Goal: Information Seeking & Learning: Learn about a topic

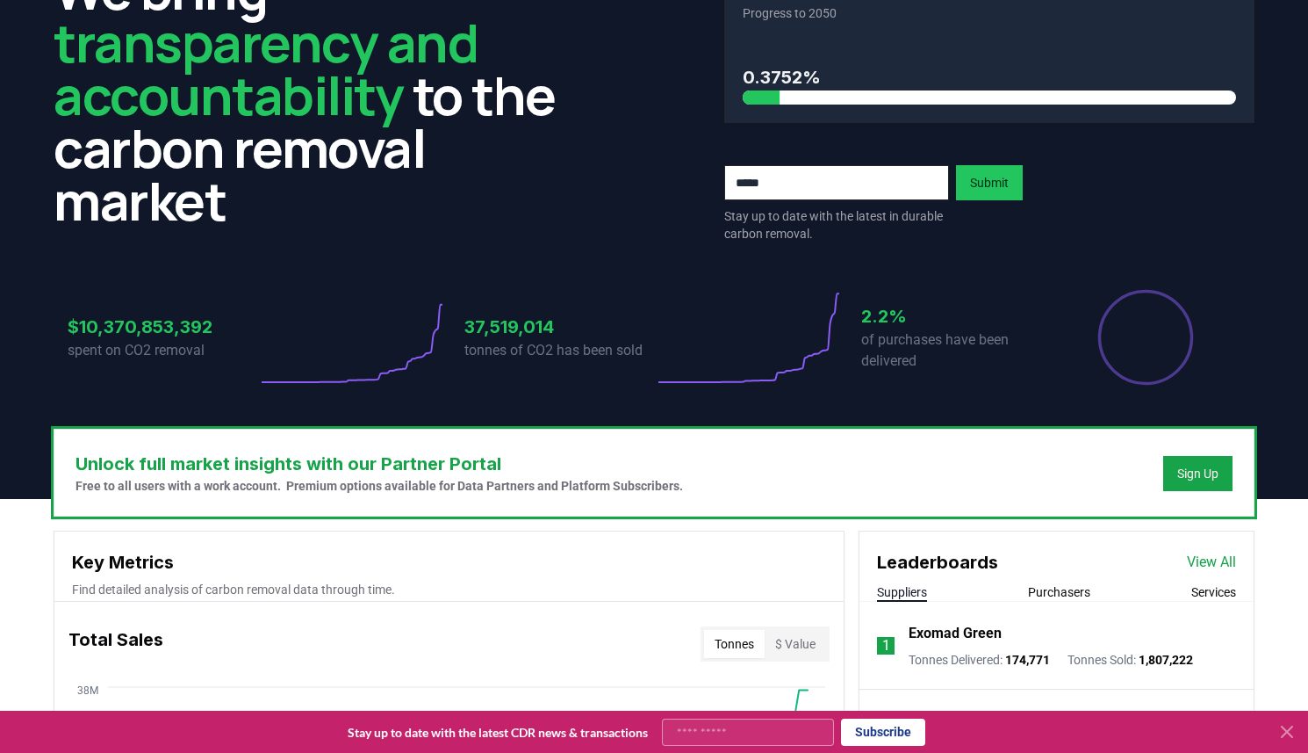
click at [603, 302] on div "37,519,014 tonnes of CO2 has been sold" at bounding box center [560, 337] width 190 height 98
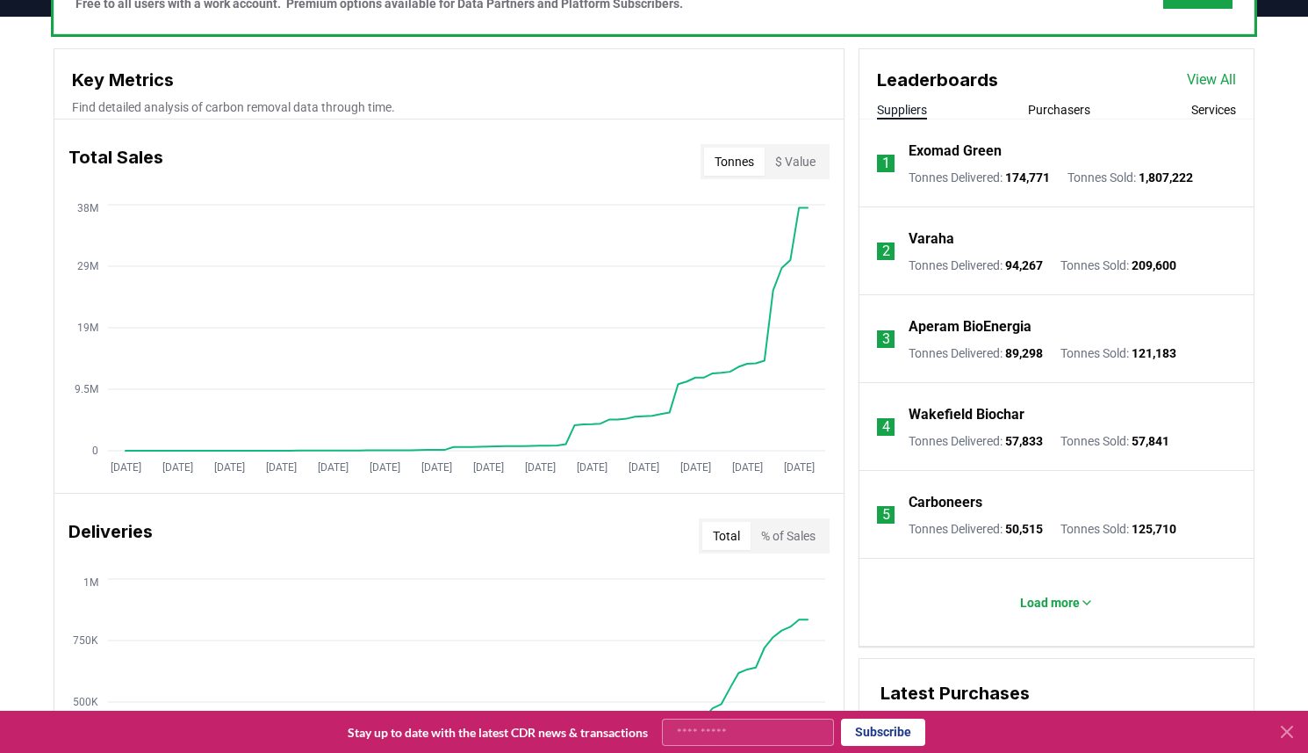
scroll to position [601, 0]
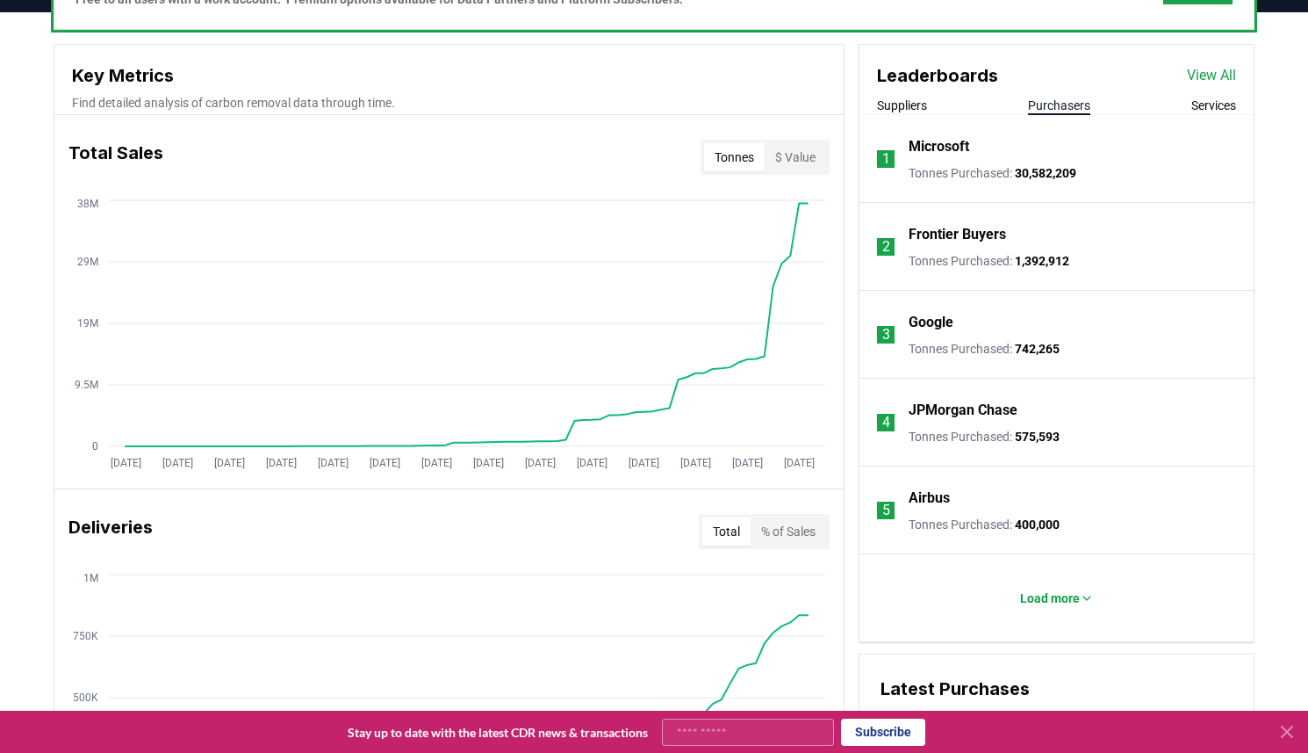
click at [1049, 111] on button "Purchasers" at bounding box center [1059, 106] width 62 height 18
drag, startPoint x: 1018, startPoint y: 176, endPoint x: 1109, endPoint y: 185, distance: 91.8
click at [1109, 185] on li "1 Microsoft Tonnes Purchased : 30,582,209" at bounding box center [1057, 159] width 394 height 88
click at [1212, 205] on li "2 Frontier Buyers Tonnes Purchased : 1,392,912" at bounding box center [1057, 247] width 394 height 88
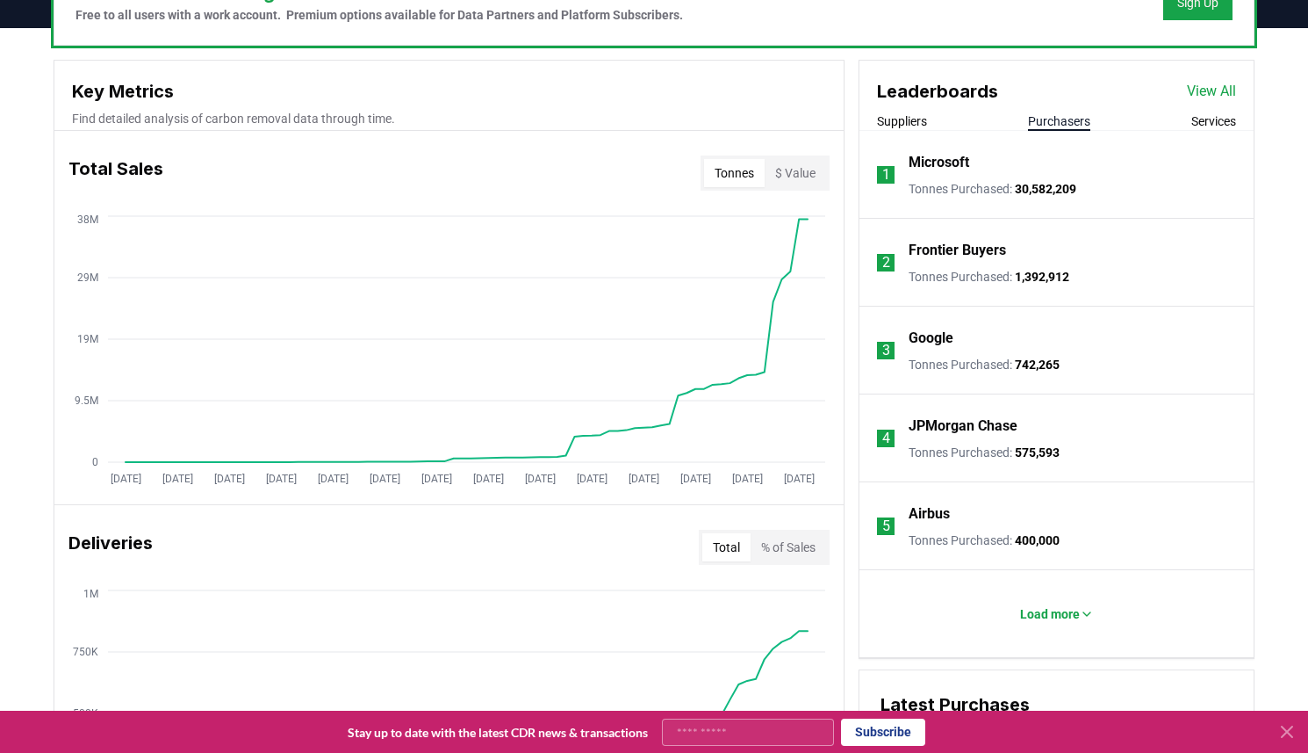
scroll to position [576, 0]
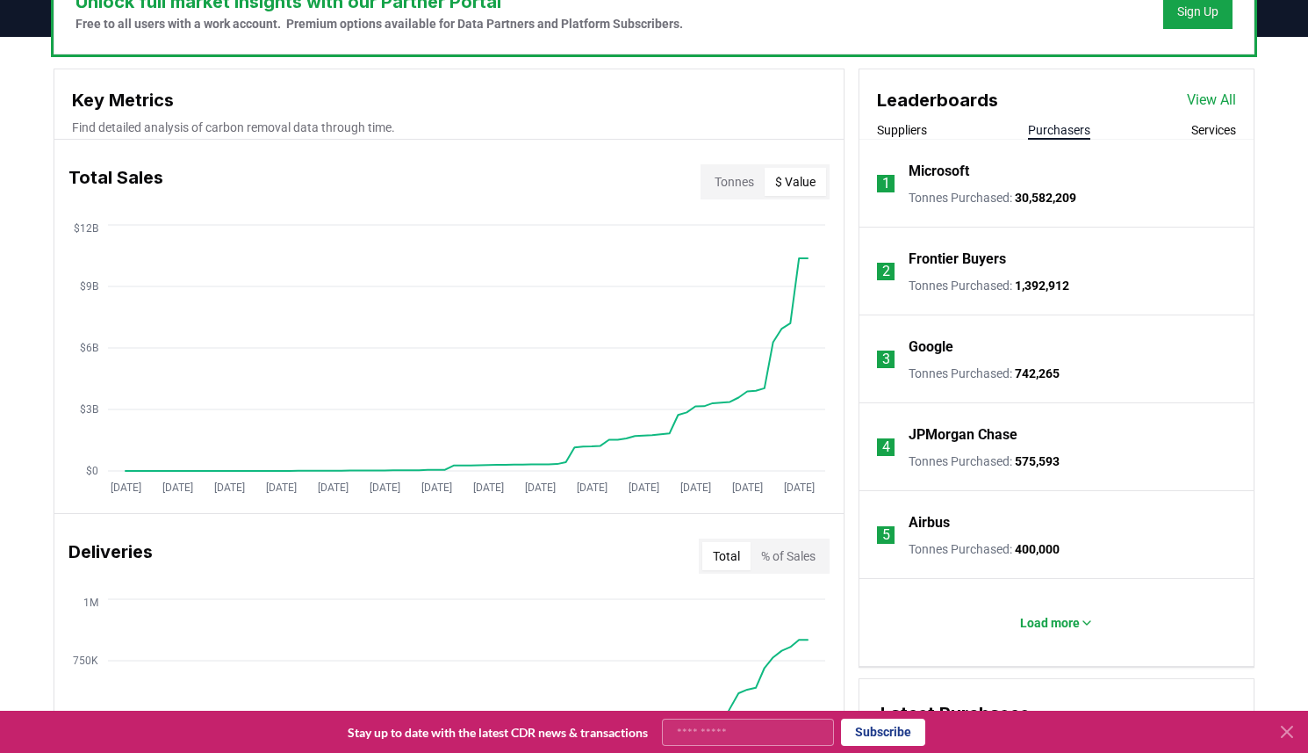
click at [787, 177] on button "$ Value" at bounding box center [795, 182] width 61 height 28
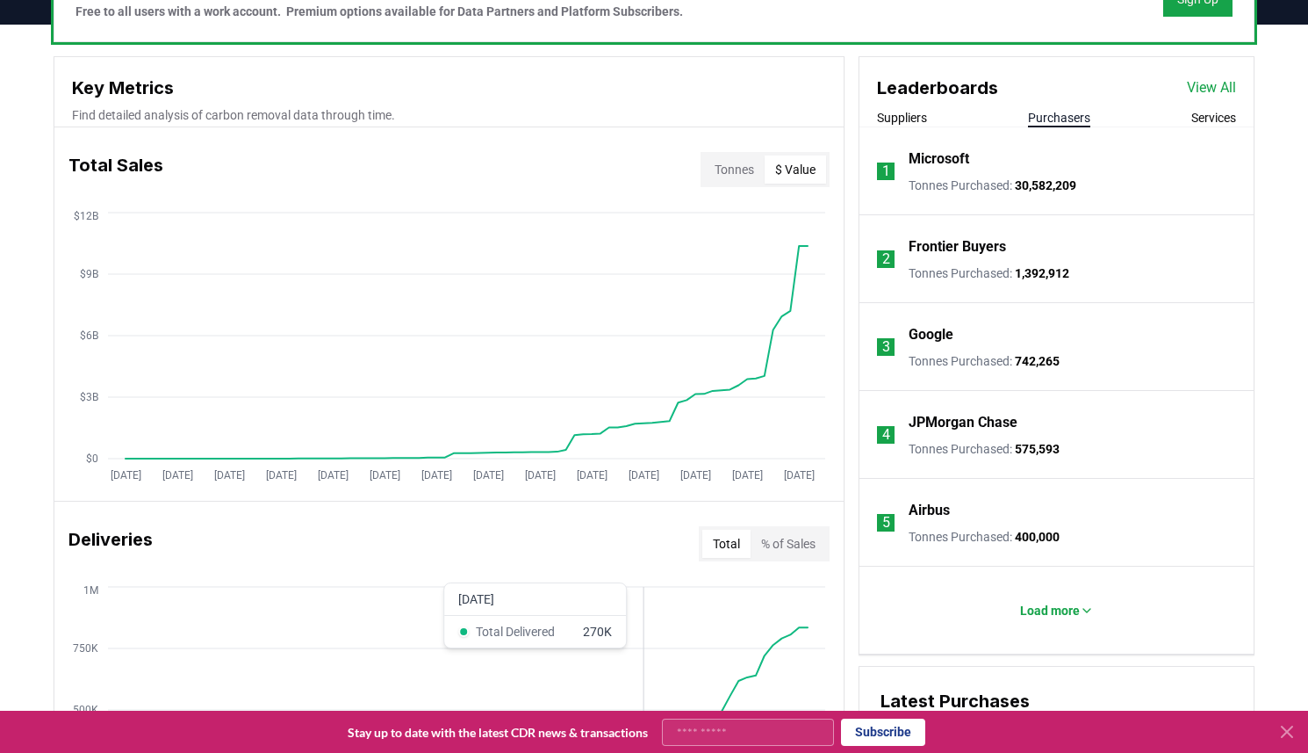
scroll to position [597, 0]
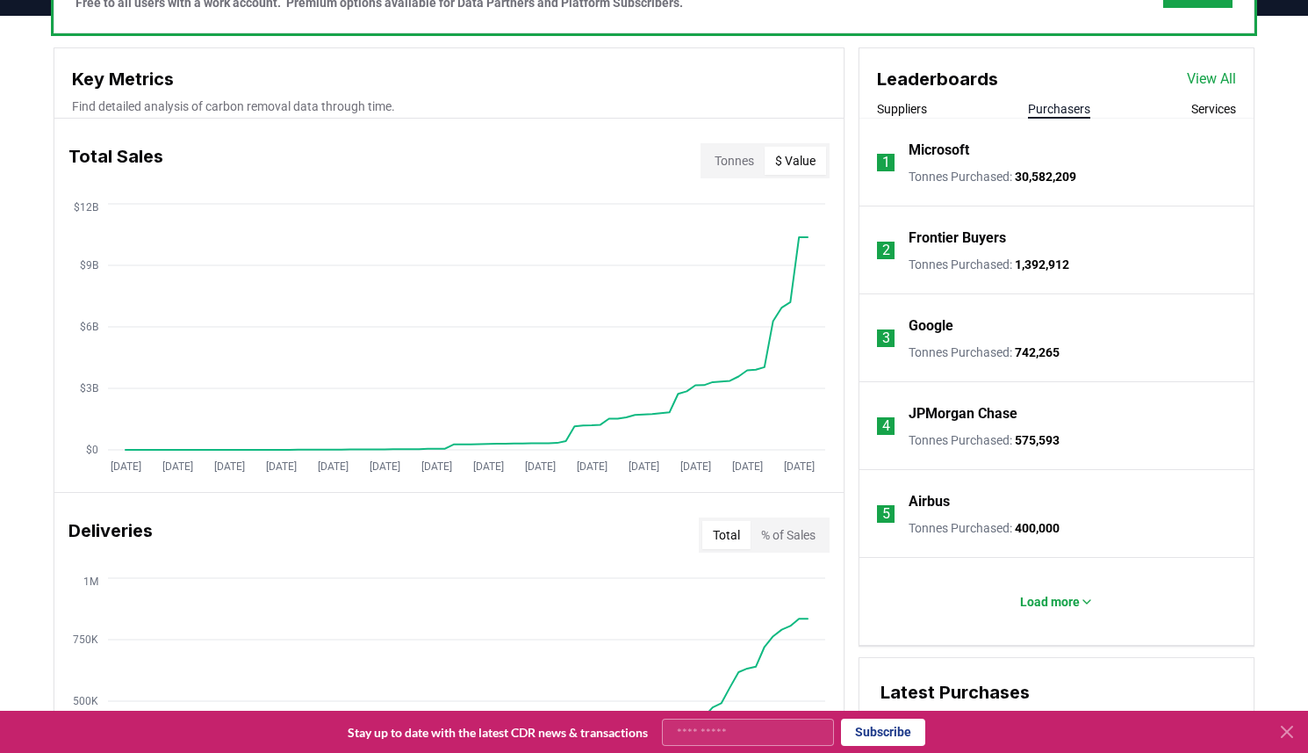
click at [729, 161] on button "Tonnes" at bounding box center [734, 161] width 61 height 28
drag, startPoint x: 641, startPoint y: 393, endPoint x: 834, endPoint y: 364, distance: 195.2
click at [834, 364] on div "Jan 2019 Jul 2019 Jan 2020 Jul 2020 Jan 2021 Jul 2021 Jan 2022 Jul 2022 Jan 202…" at bounding box center [448, 339] width 789 height 281
click at [790, 327] on line at bounding box center [466, 327] width 717 height 0
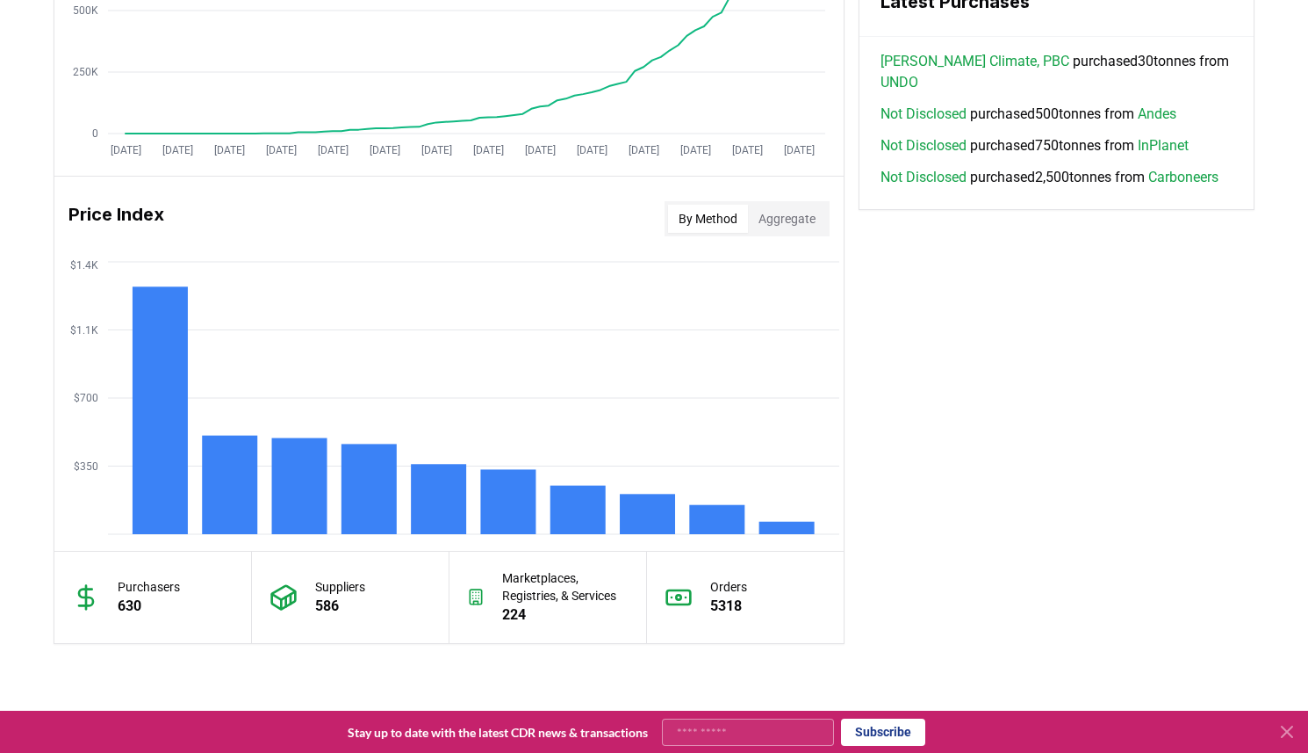
click at [933, 427] on div "Key Metrics Find detailed analysis of carbon removal data through time. Total S…" at bounding box center [654, 0] width 1201 height 1286
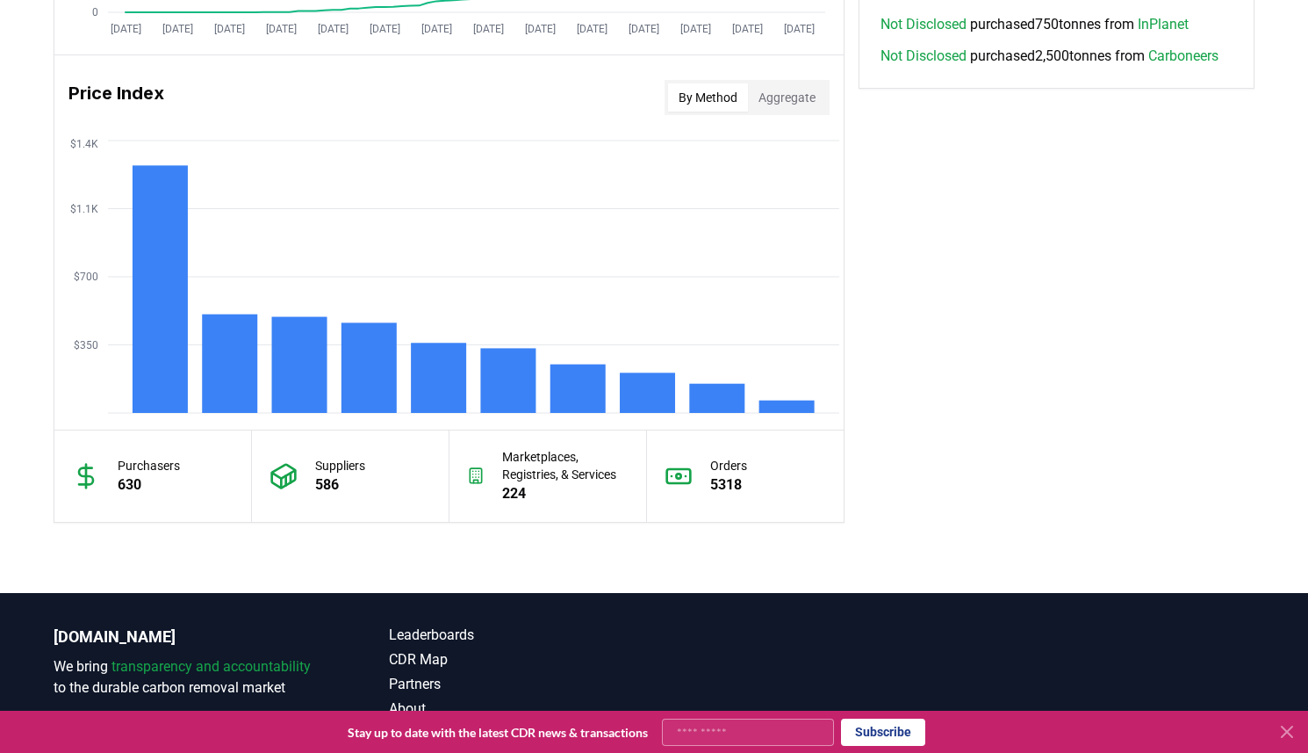
scroll to position [1408, 0]
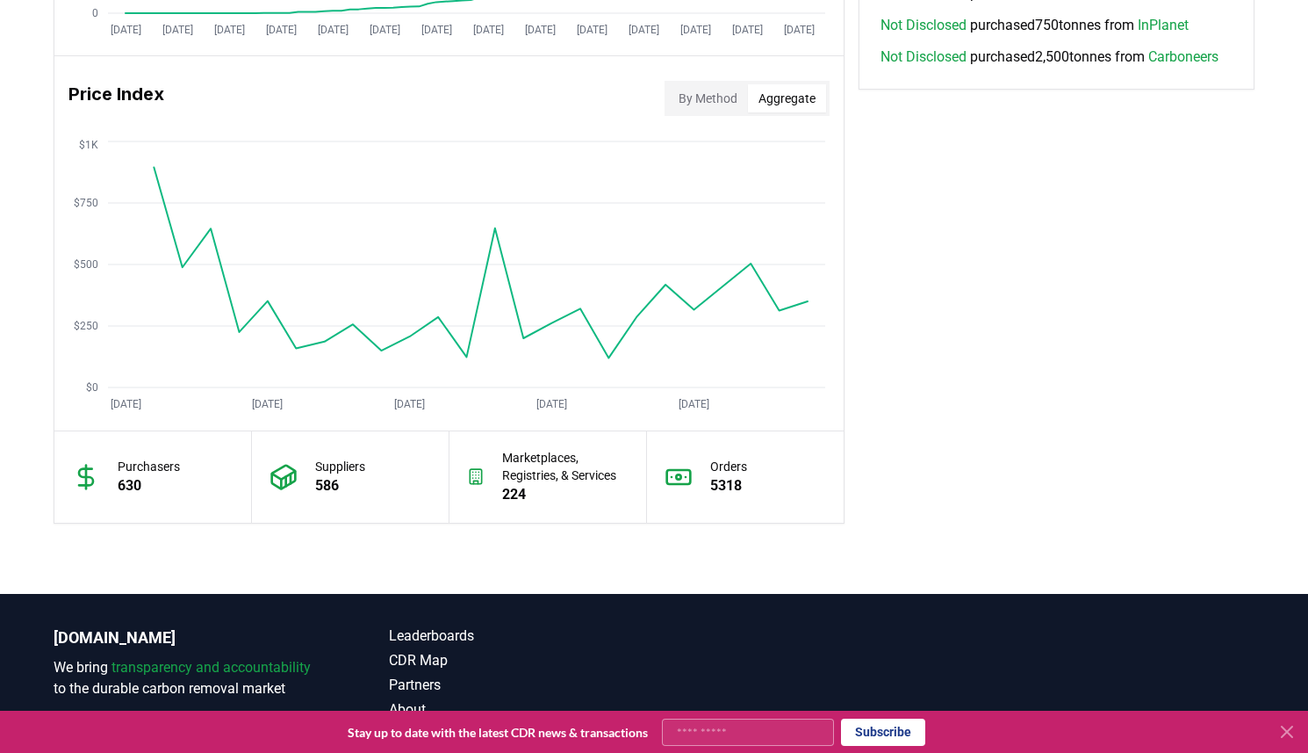
click at [809, 95] on button "Aggregate" at bounding box center [787, 98] width 78 height 28
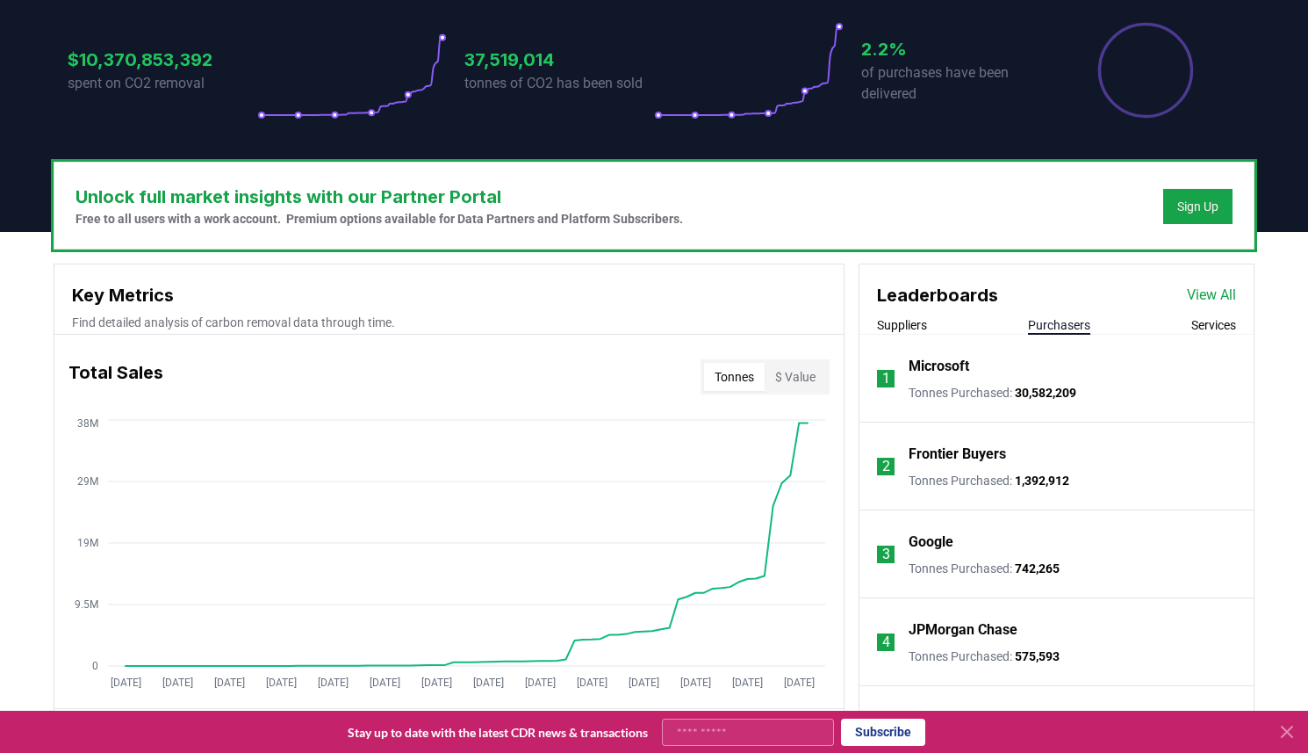
scroll to position [394, 0]
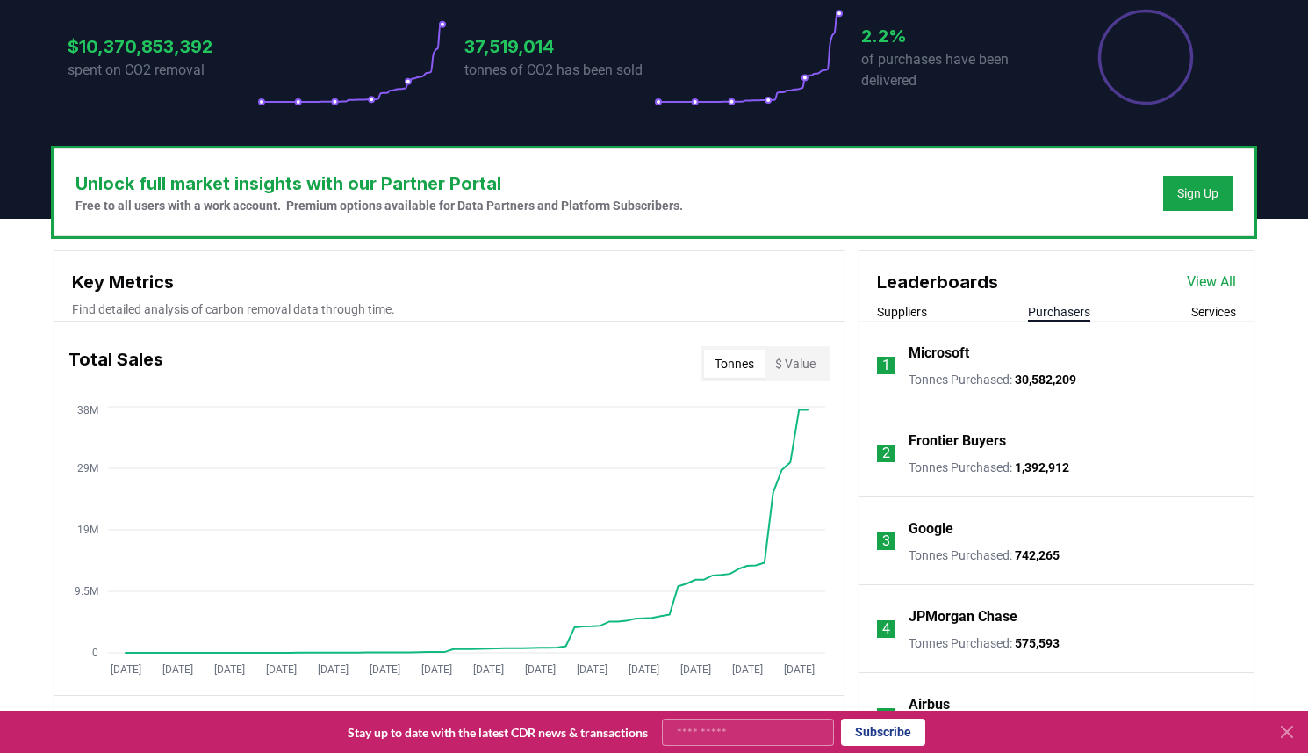
click at [1192, 309] on button "Services" at bounding box center [1214, 312] width 45 height 18
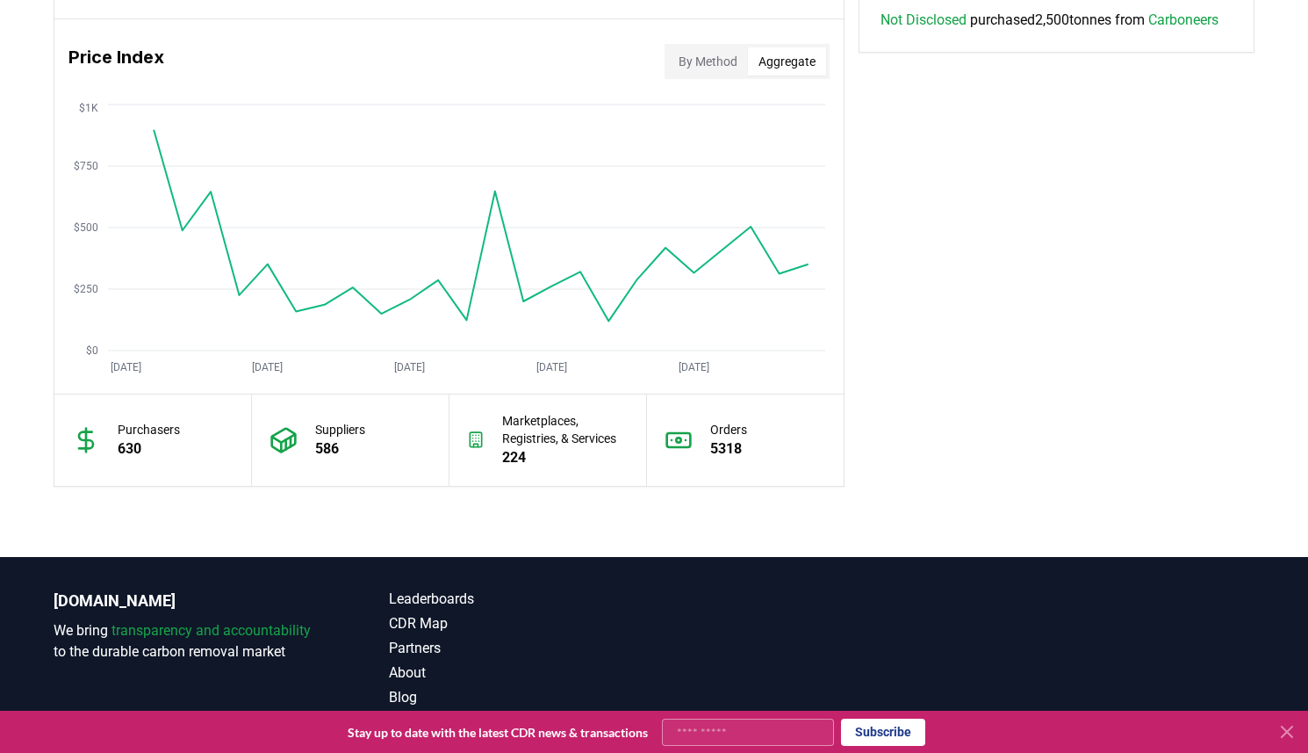
scroll to position [1449, 0]
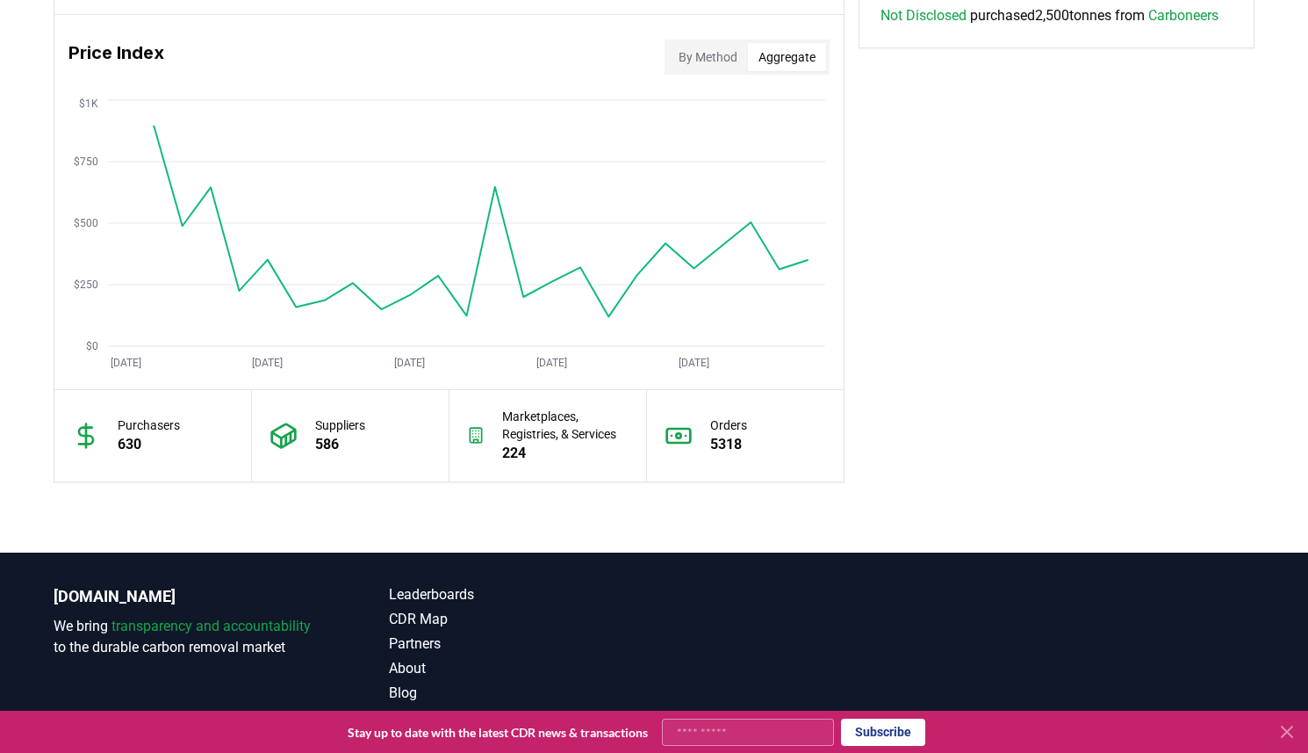
click at [694, 63] on button "By Method" at bounding box center [708, 57] width 80 height 28
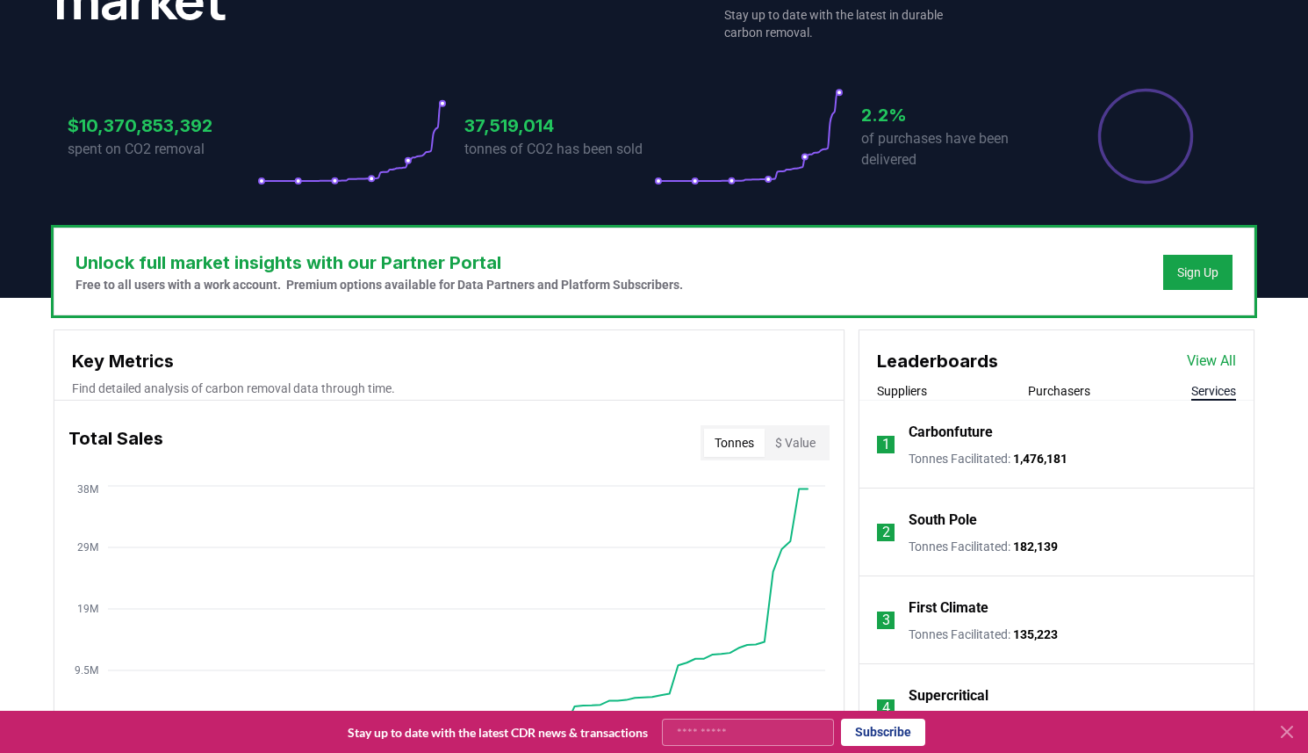
scroll to position [0, 0]
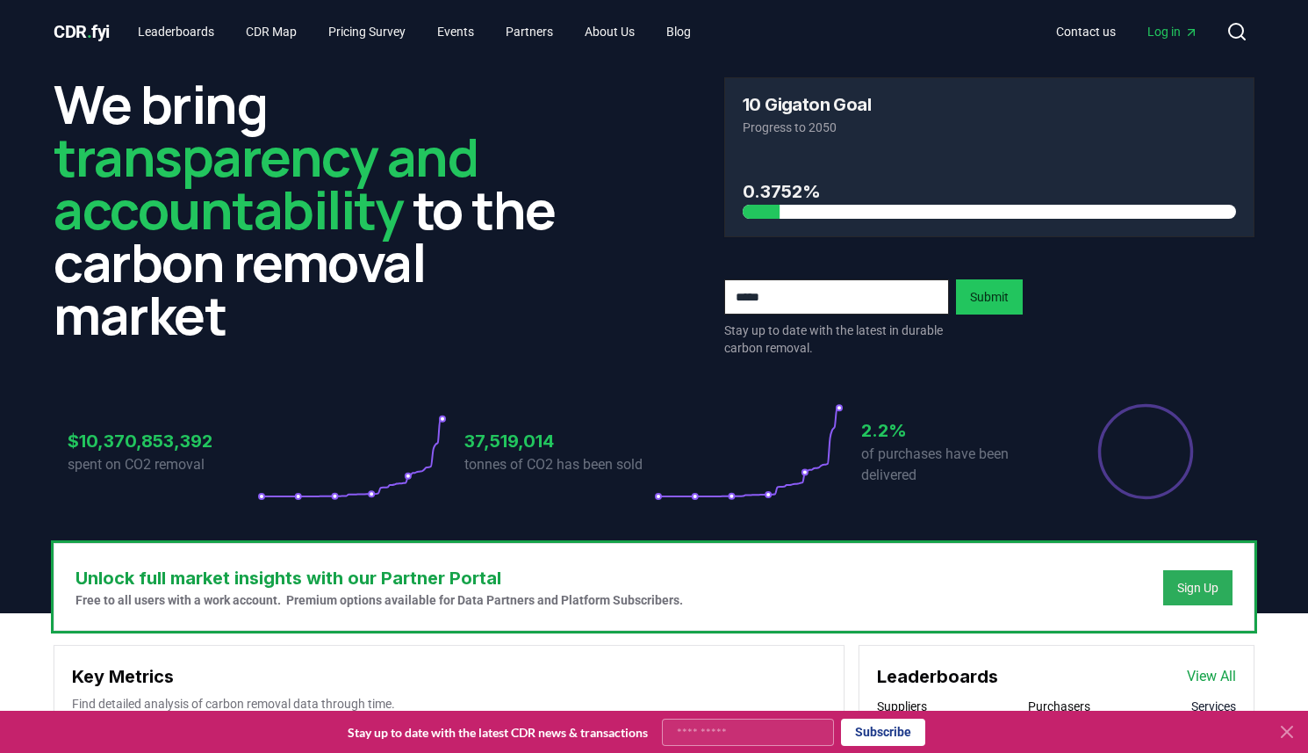
click at [1187, 586] on div "Sign Up" at bounding box center [1198, 588] width 41 height 18
click at [951, 72] on div "We bring transparency and accountability to the carbon removal market 10 Gigato…" at bounding box center [654, 302] width 1229 height 479
click at [214, 31] on link "Leaderboards" at bounding box center [176, 32] width 104 height 32
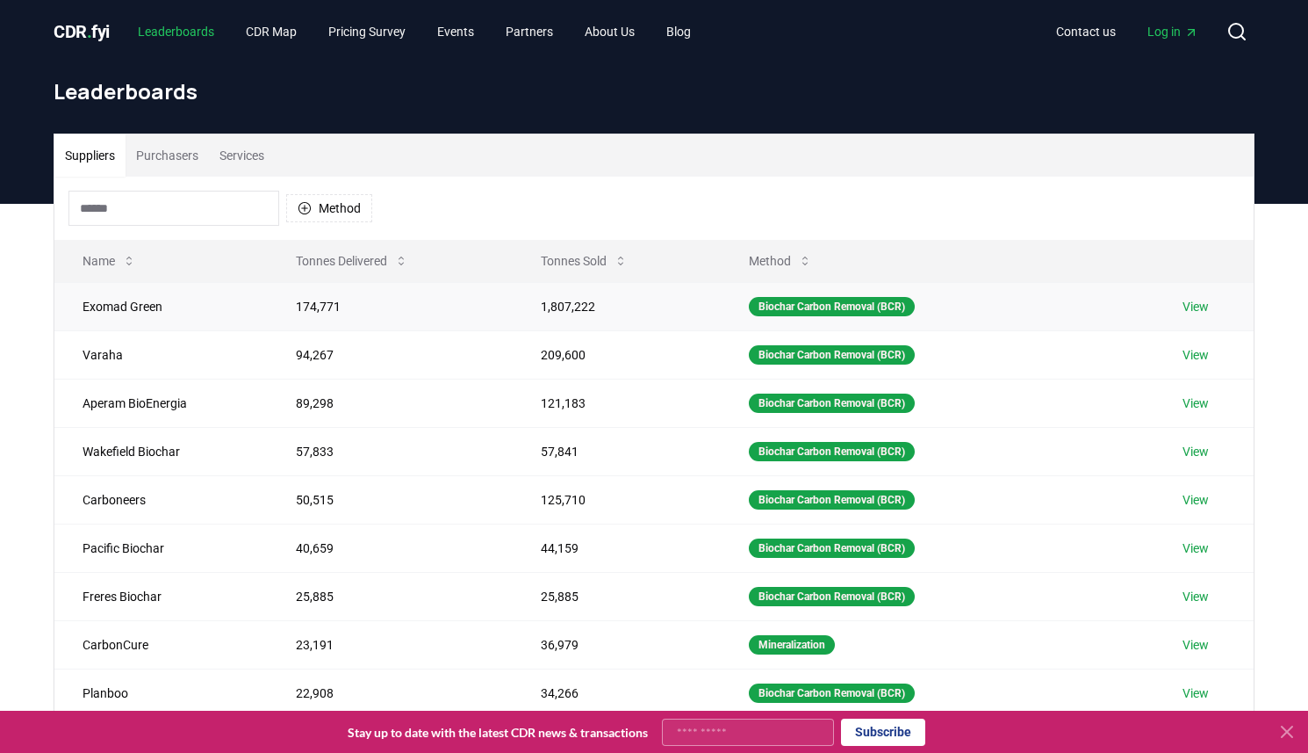
scroll to position [50, 0]
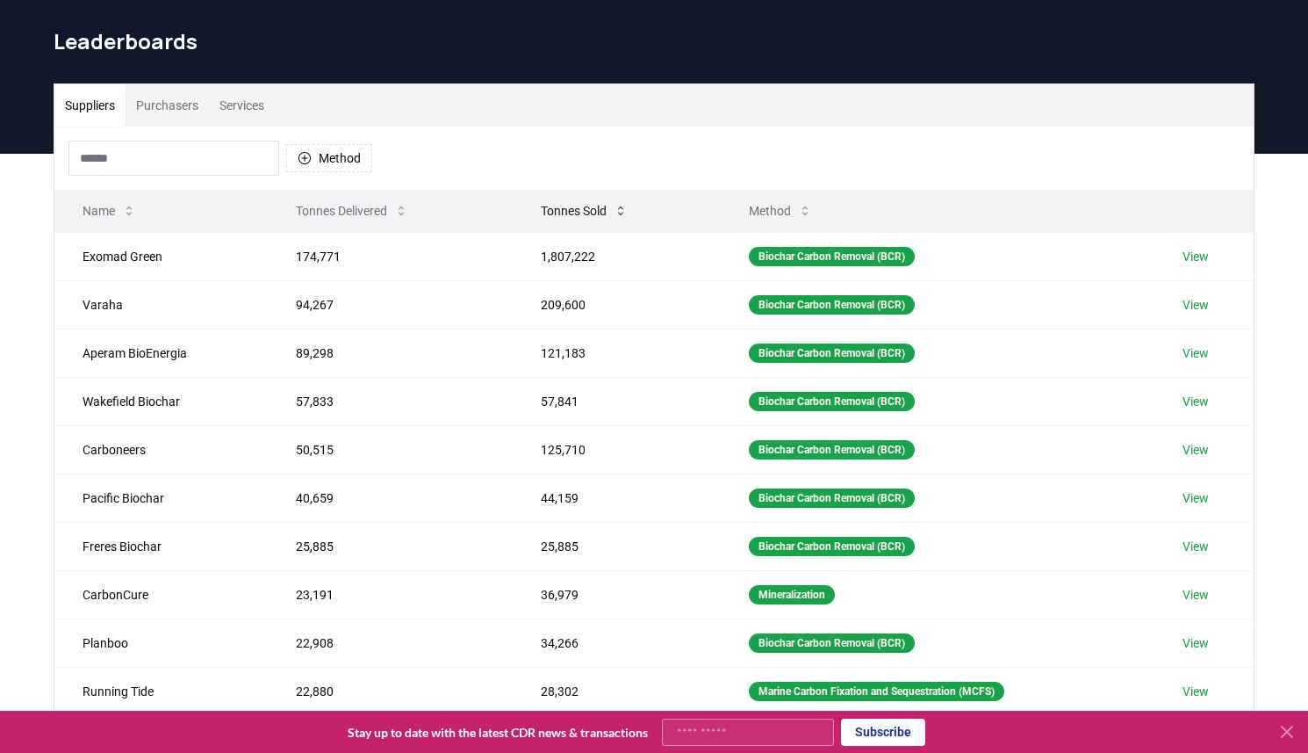
click at [587, 219] on button "Tonnes Sold" at bounding box center [584, 210] width 115 height 35
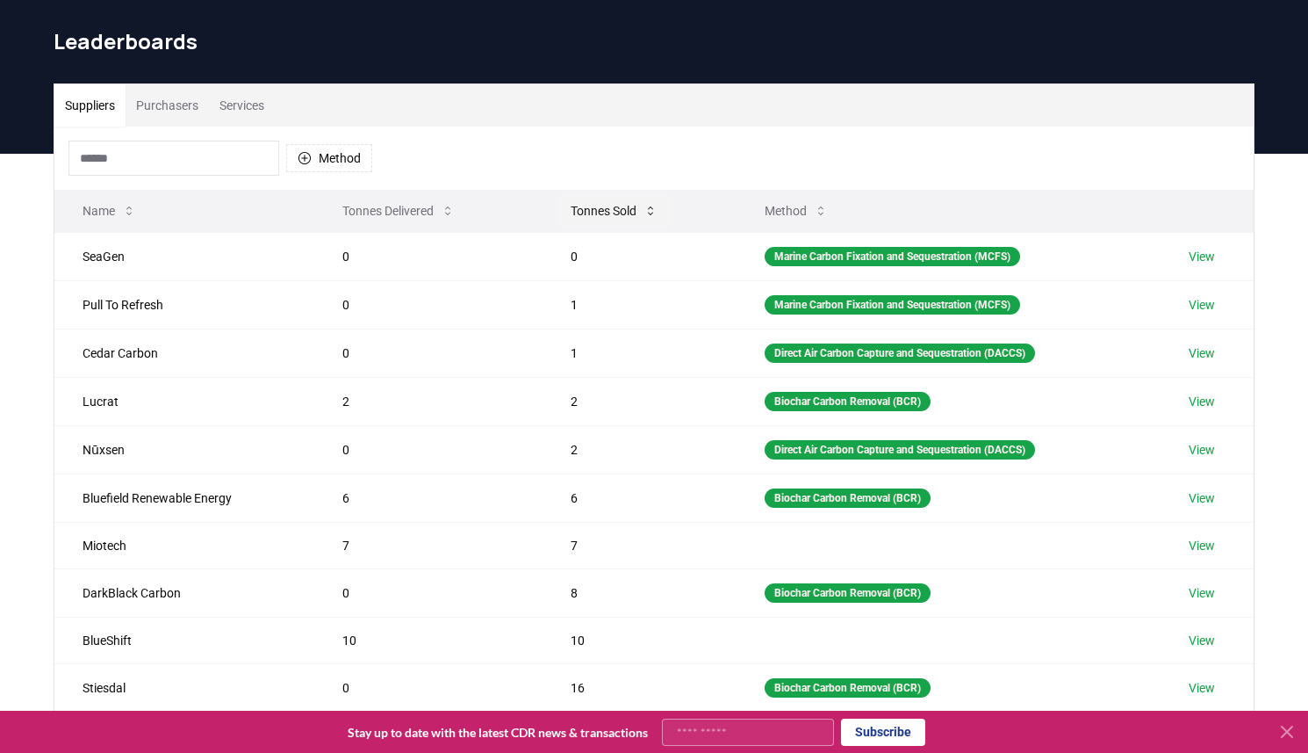
click at [587, 219] on button "Tonnes Sold" at bounding box center [614, 210] width 115 height 35
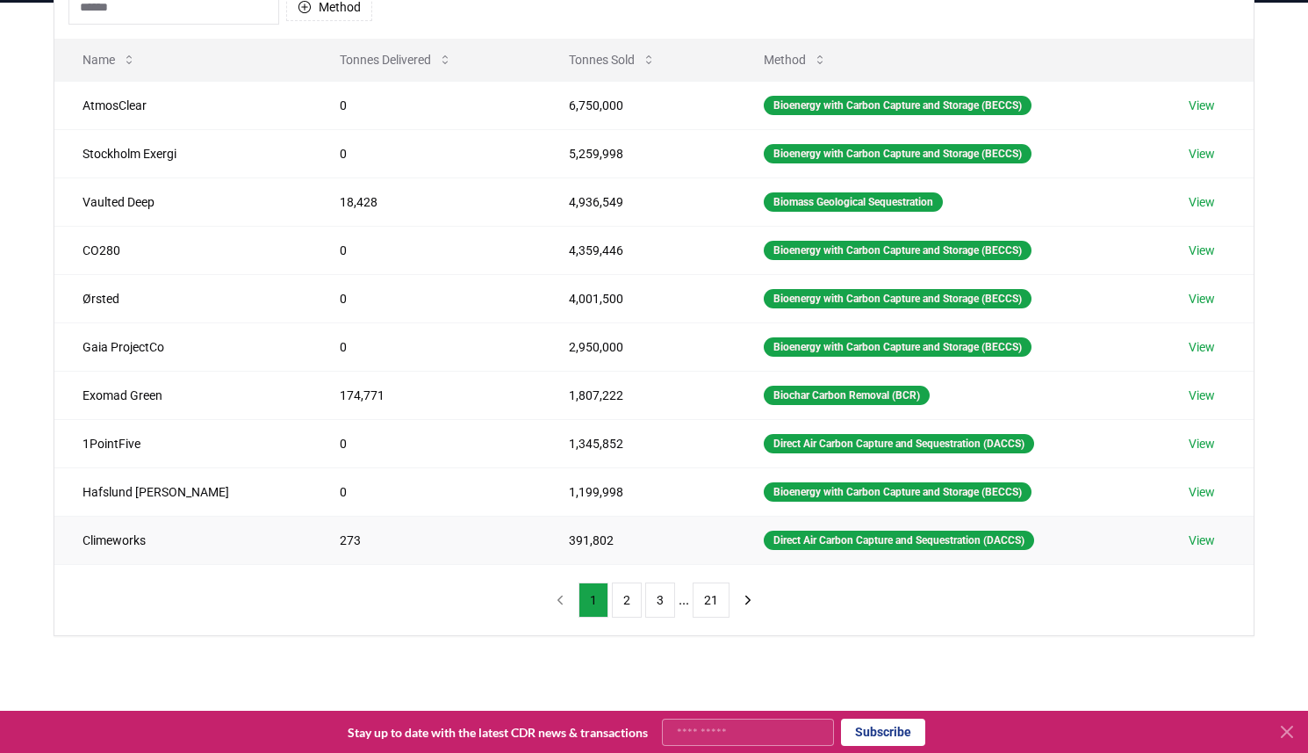
scroll to position [204, 0]
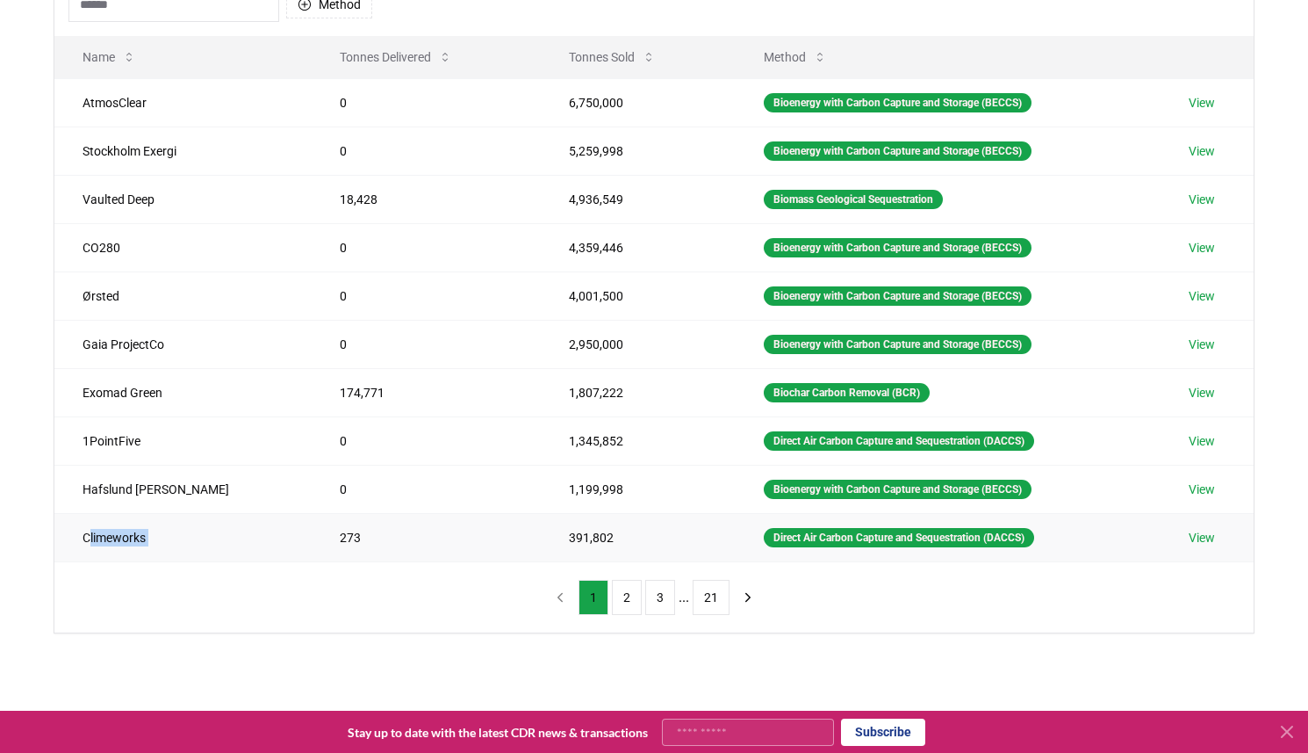
drag, startPoint x: 88, startPoint y: 534, endPoint x: 249, endPoint y: 532, distance: 160.7
click at [249, 532] on tr "Climeworks 273 391,802 Direct Air Carbon Capture and Sequestration (DACCS) View" at bounding box center [654, 537] width 1200 height 48
click at [329, 560] on table "Name Tonnes Delivered Tonnes Sold Method AtmosClear 0 6,750,000 Bioenergy with …" at bounding box center [654, 299] width 1200 height 526
drag, startPoint x: 515, startPoint y: 539, endPoint x: 544, endPoint y: 540, distance: 29.0
click at [541, 539] on td "391,802" at bounding box center [638, 537] width 195 height 48
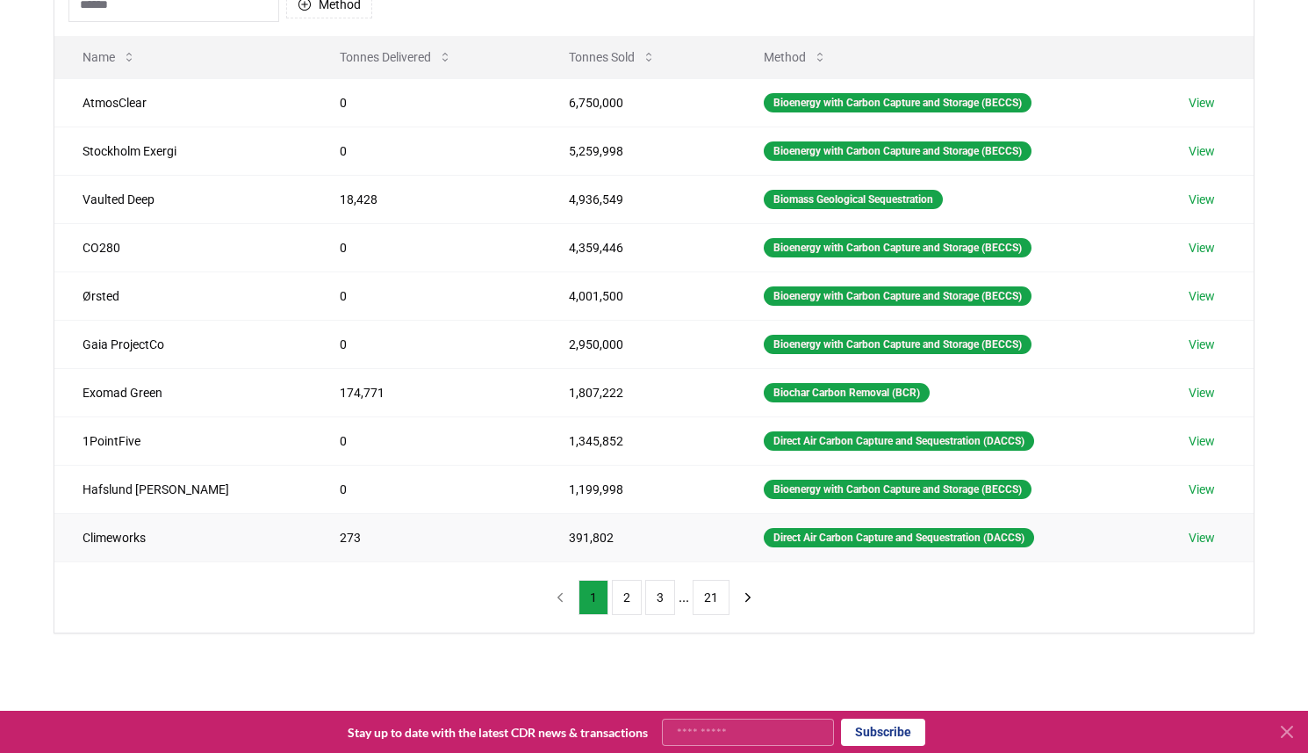
click at [548, 553] on td "391,802" at bounding box center [638, 537] width 195 height 48
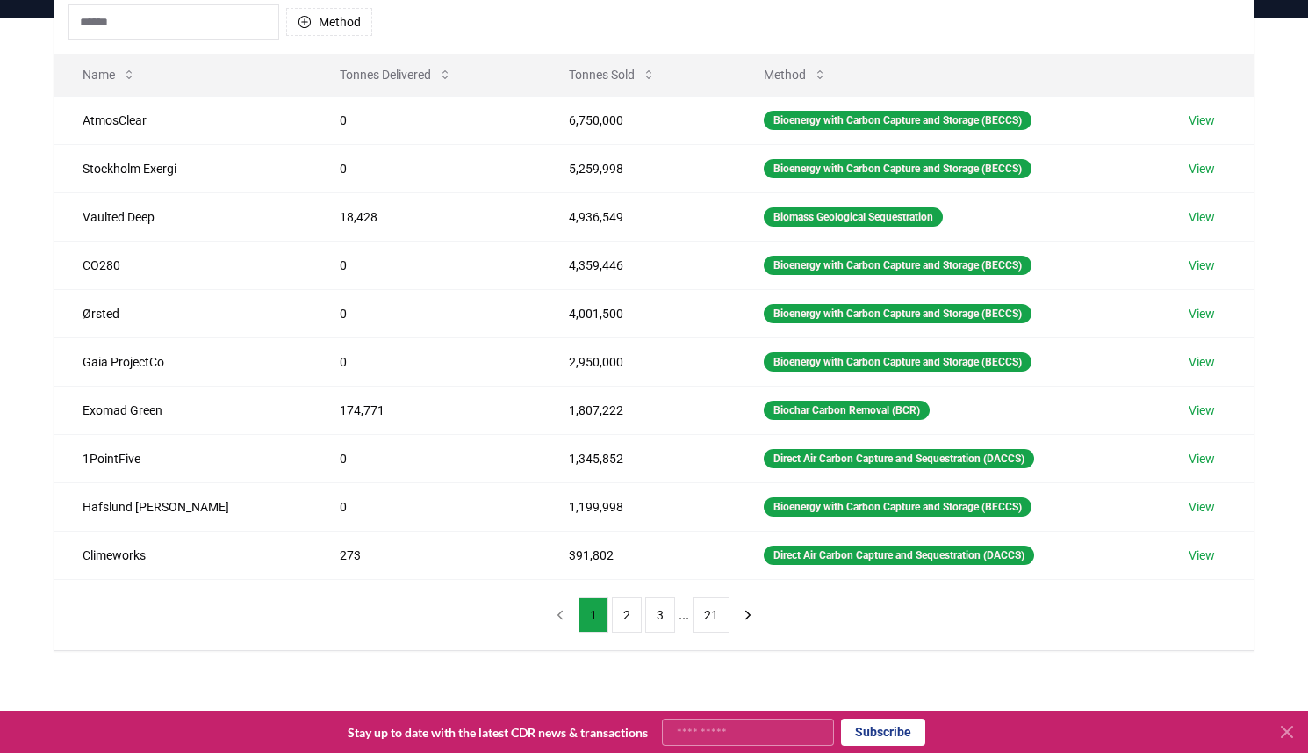
click at [526, 615] on div "Method Name Tonnes Delivered Tonnes Sold Method AtmosClear 0 6,750,000 Bioenerg…" at bounding box center [654, 319] width 1200 height 659
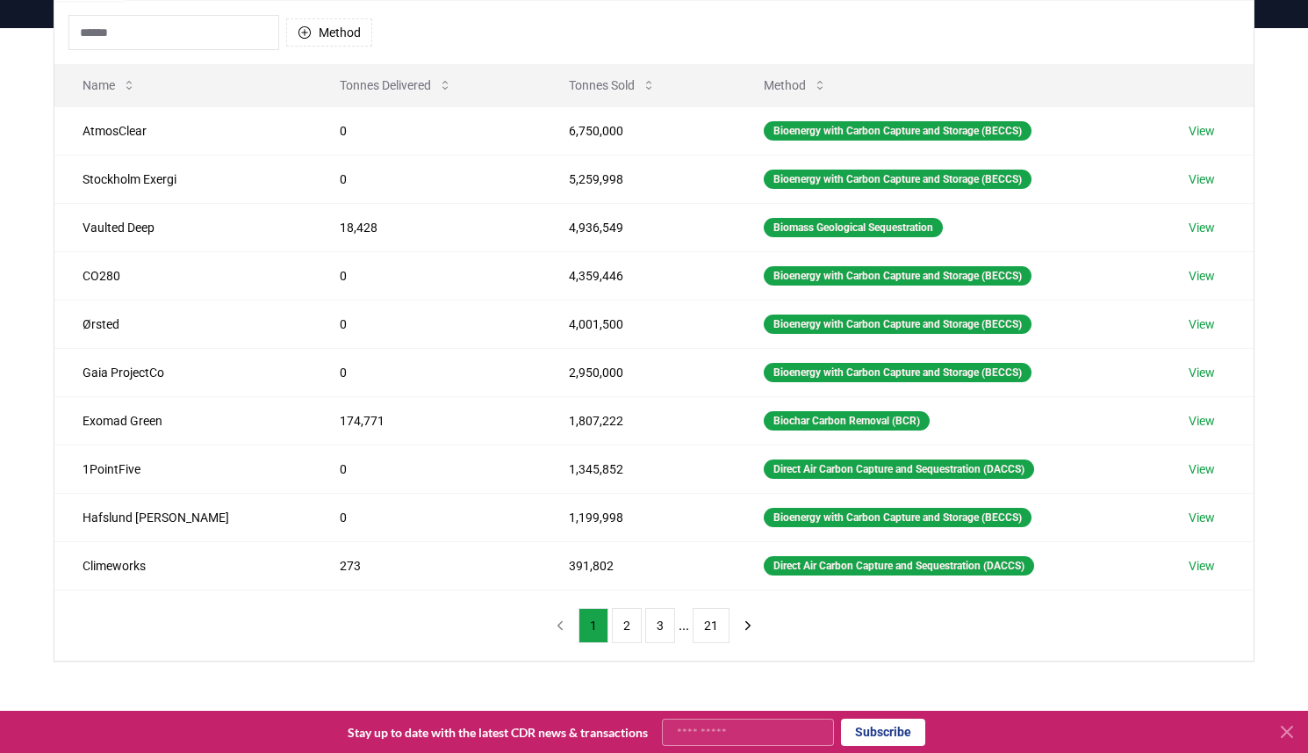
scroll to position [191, 0]
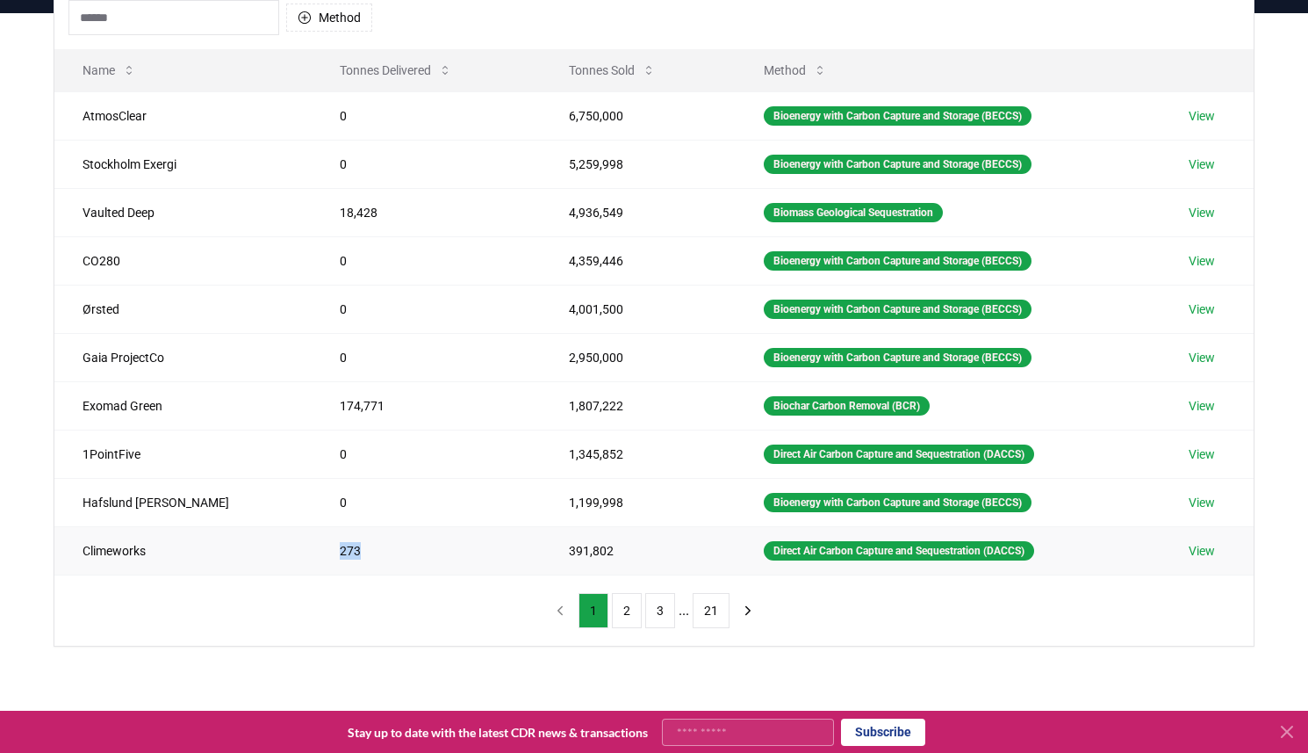
drag, startPoint x: 273, startPoint y: 553, endPoint x: 294, endPoint y: 553, distance: 21.1
click at [312, 553] on td "273" at bounding box center [426, 550] width 229 height 48
click at [354, 594] on div "Method Name Tonnes Delivered Tonnes Sold Method AtmosClear 0 6,750,000 Bioenerg…" at bounding box center [654, 315] width 1200 height 659
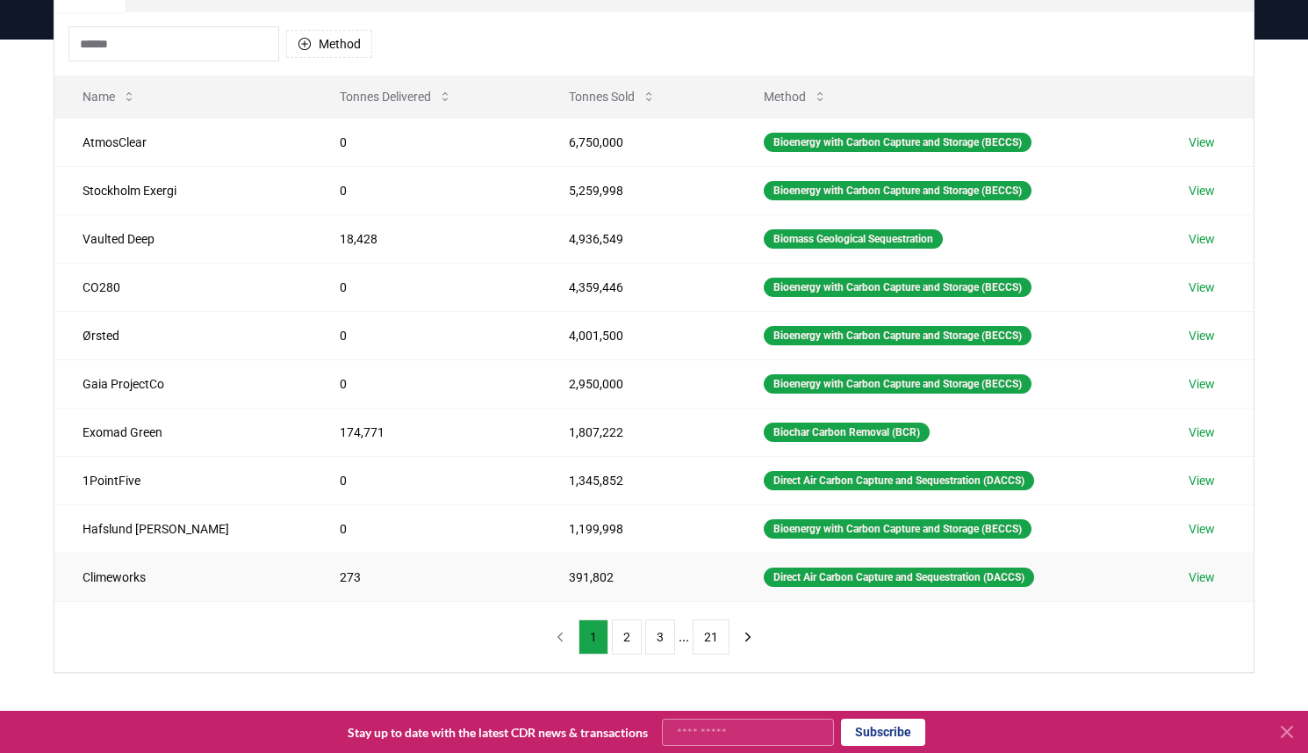
click at [1201, 568] on link "View" at bounding box center [1202, 577] width 26 height 18
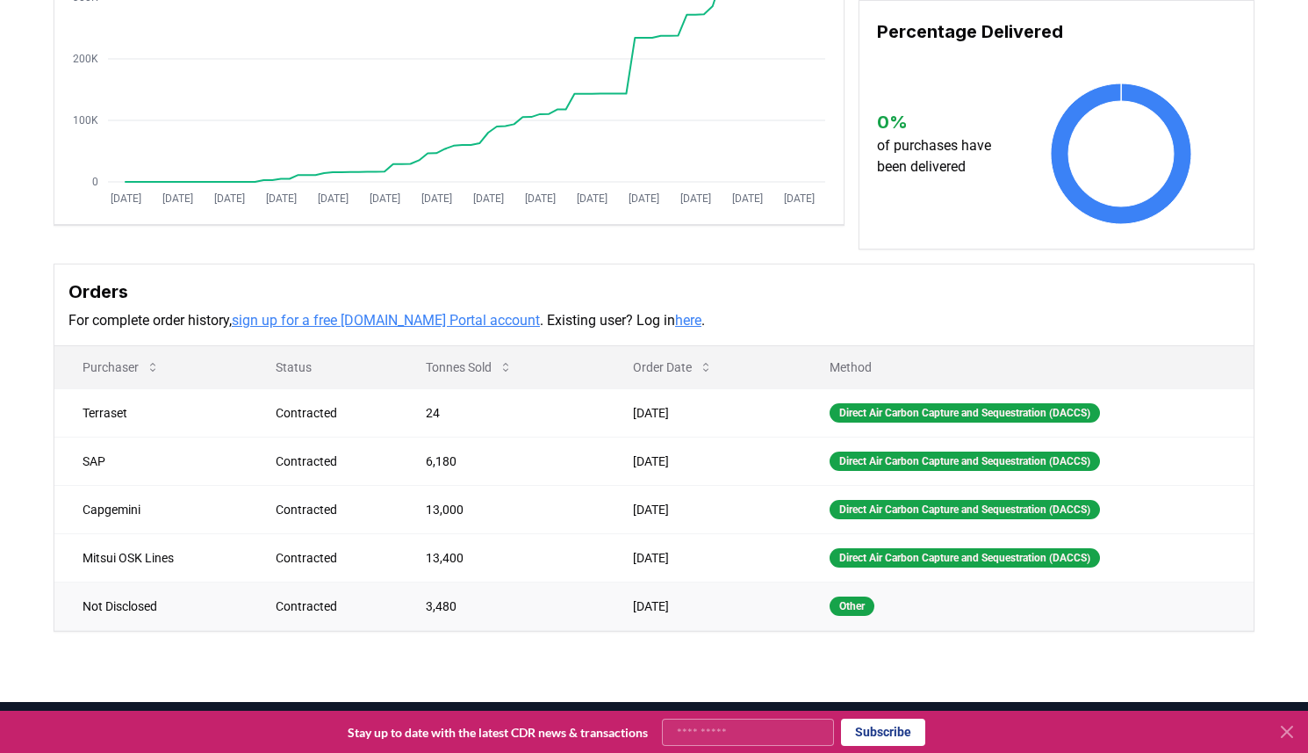
scroll to position [291, 0]
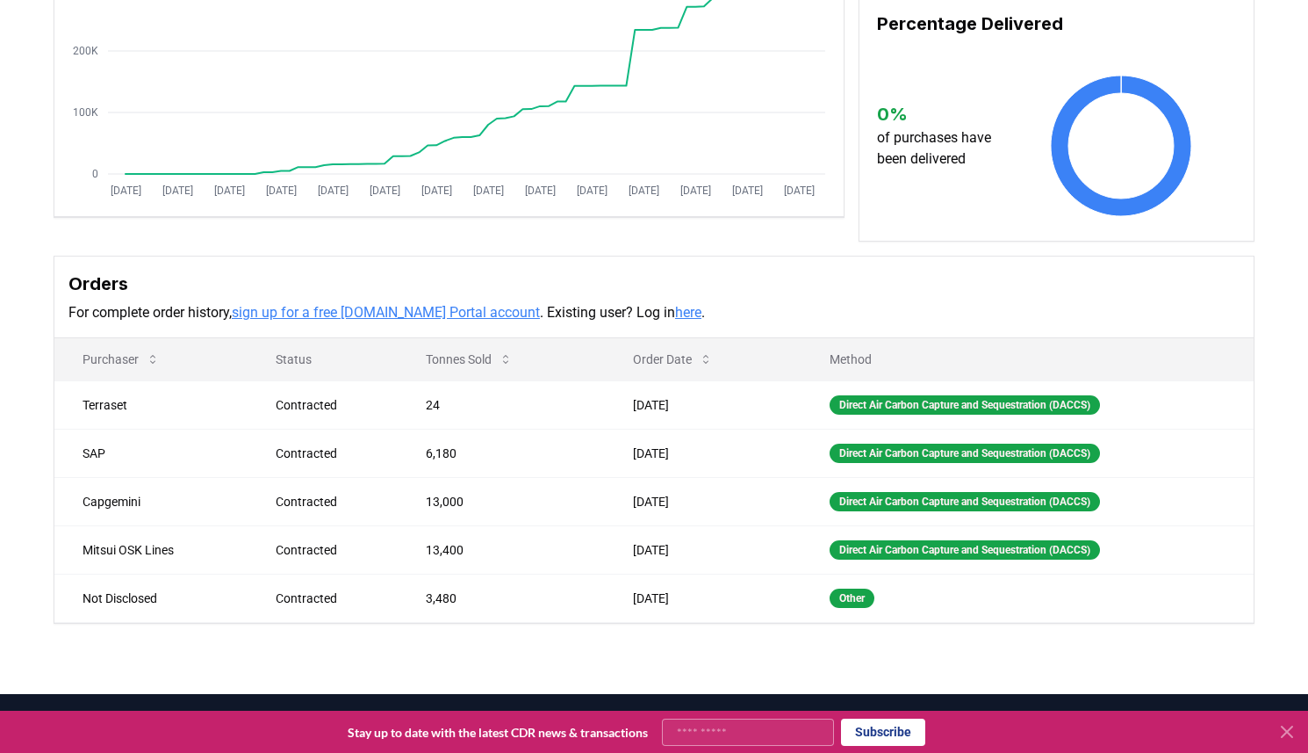
click at [584, 295] on h3 "Orders" at bounding box center [653, 283] width 1171 height 26
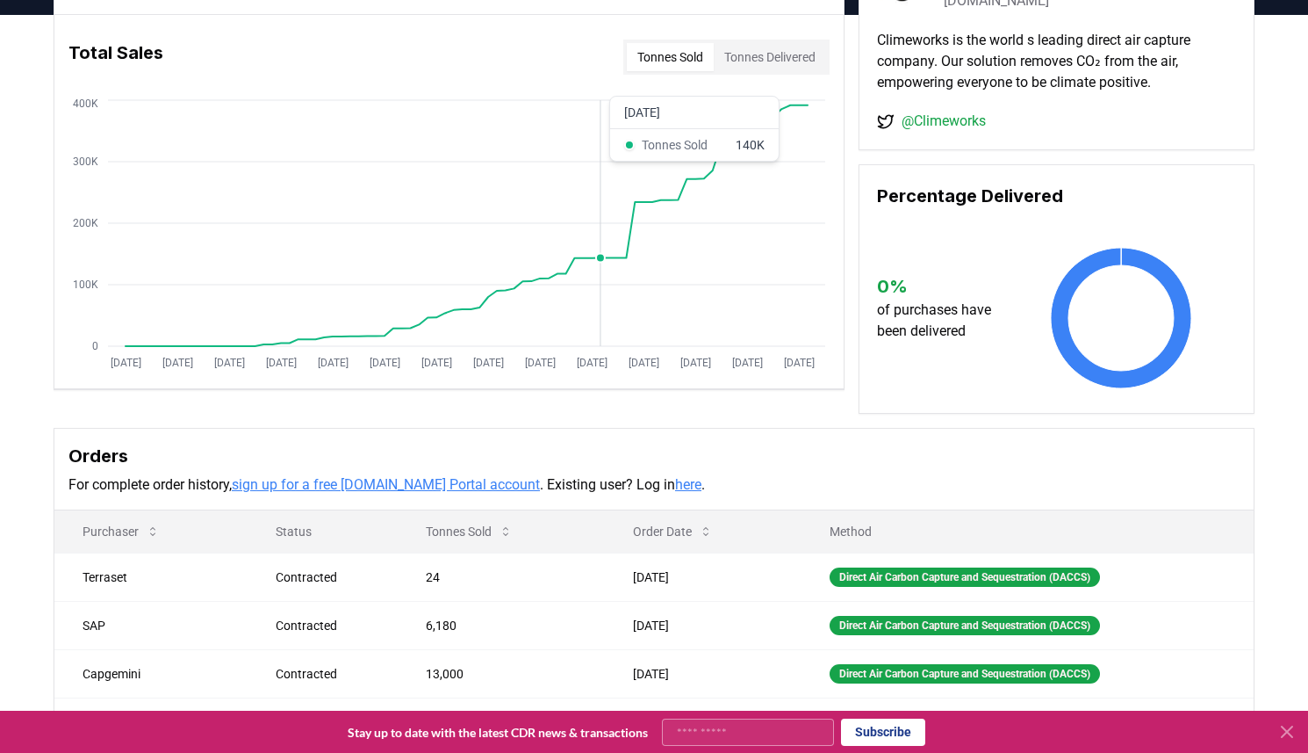
scroll to position [88, 0]
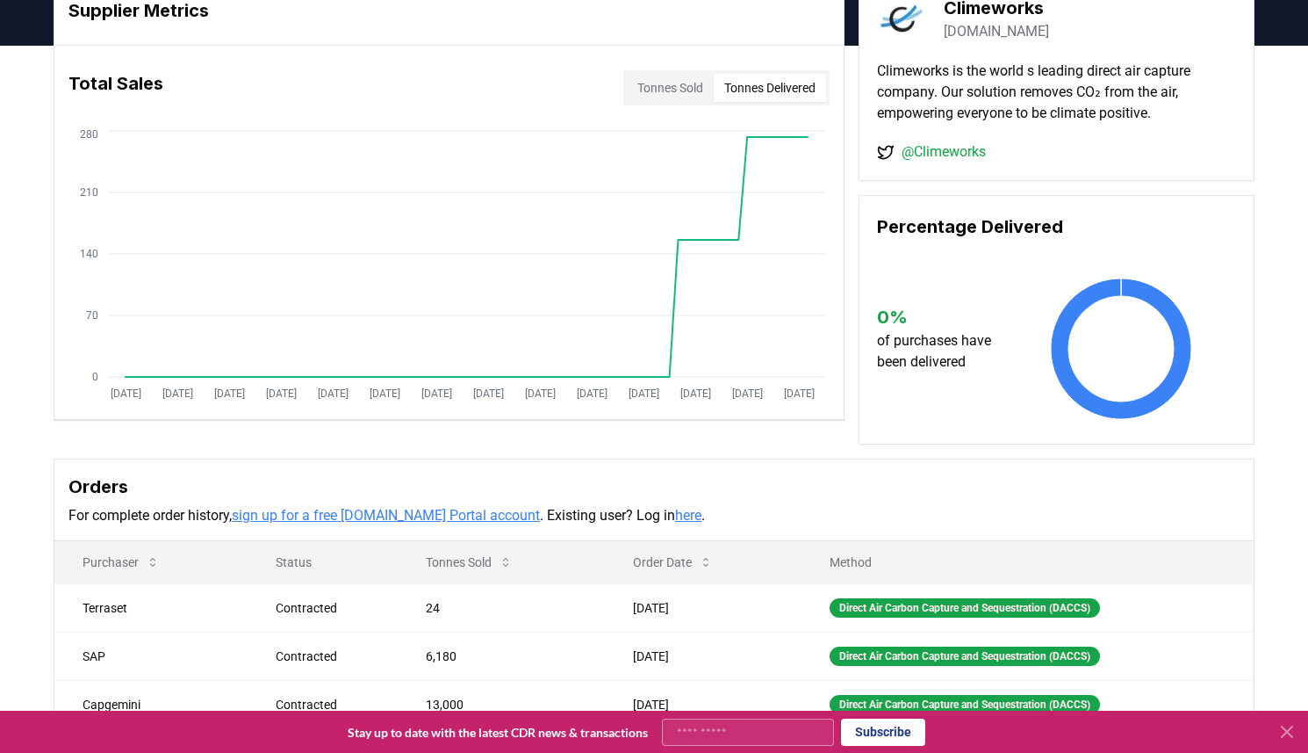
click at [769, 97] on button "Tonnes Delivered" at bounding box center [770, 88] width 112 height 28
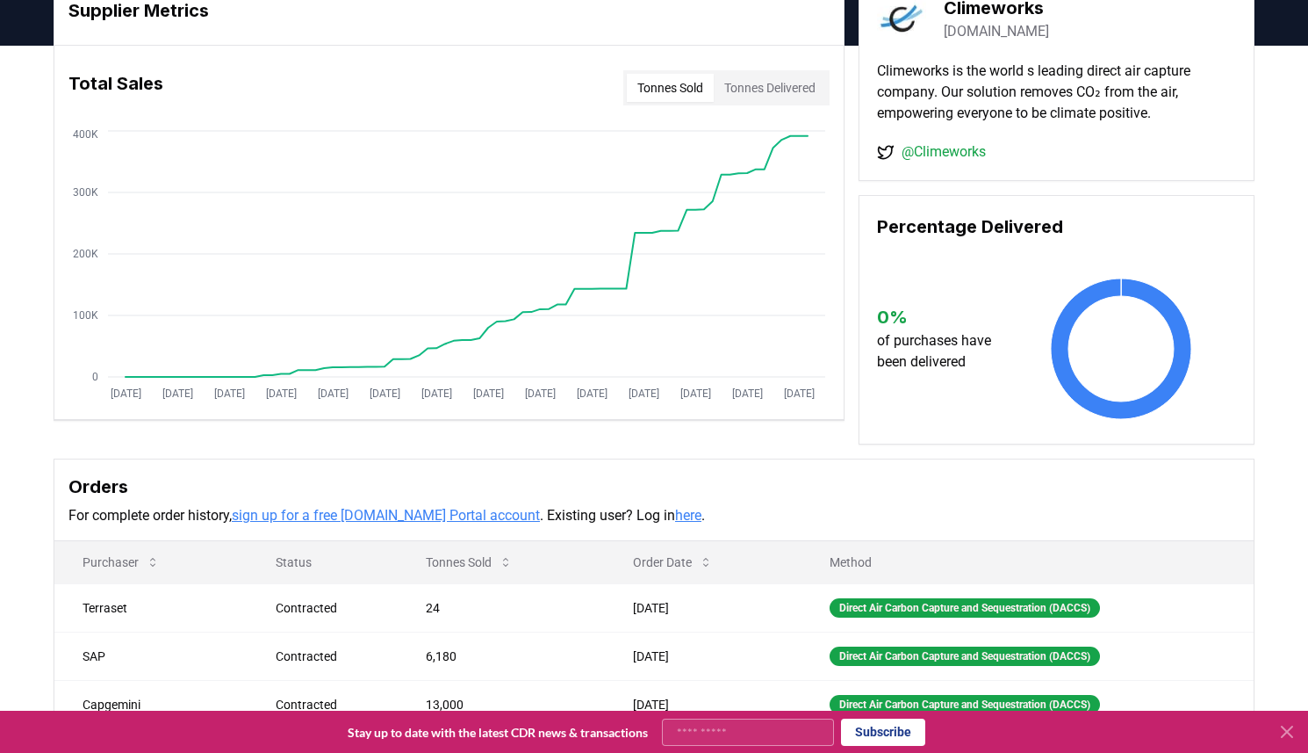
click at [669, 80] on button "Tonnes Sold" at bounding box center [670, 88] width 87 height 28
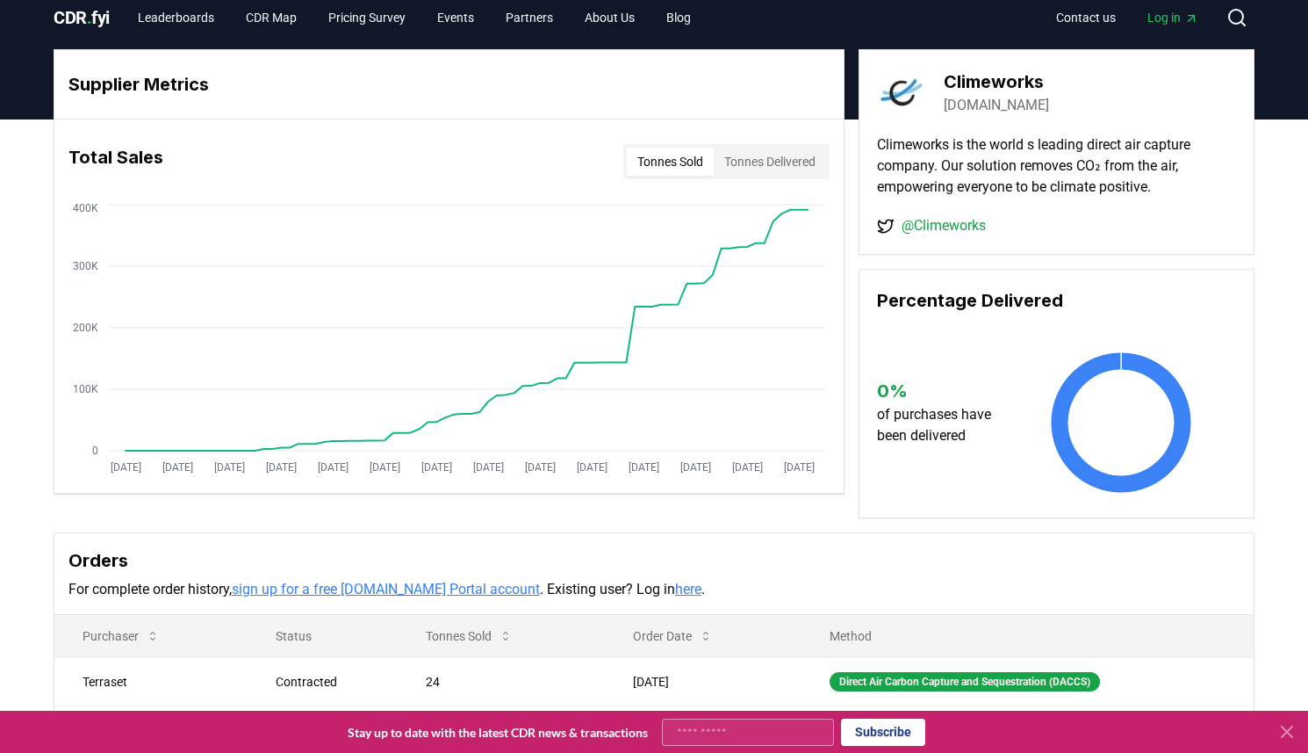
scroll to position [487, 0]
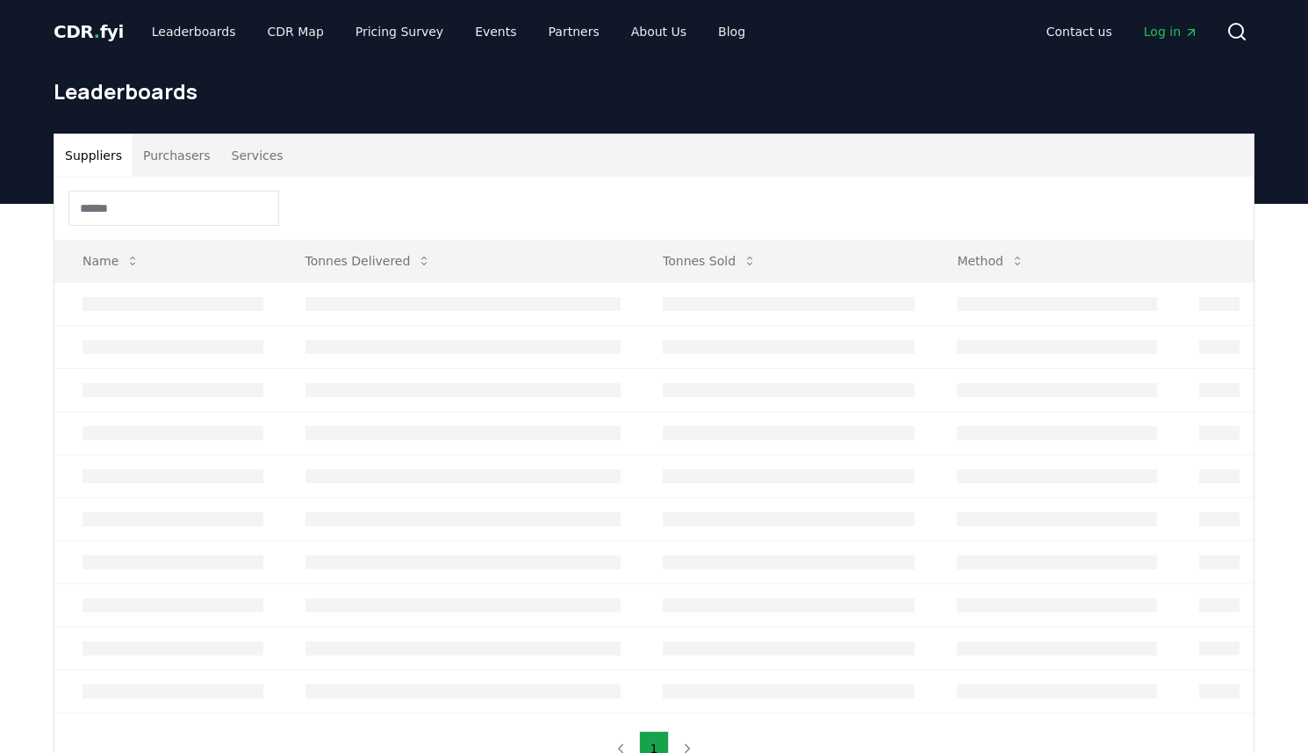
scroll to position [164, 0]
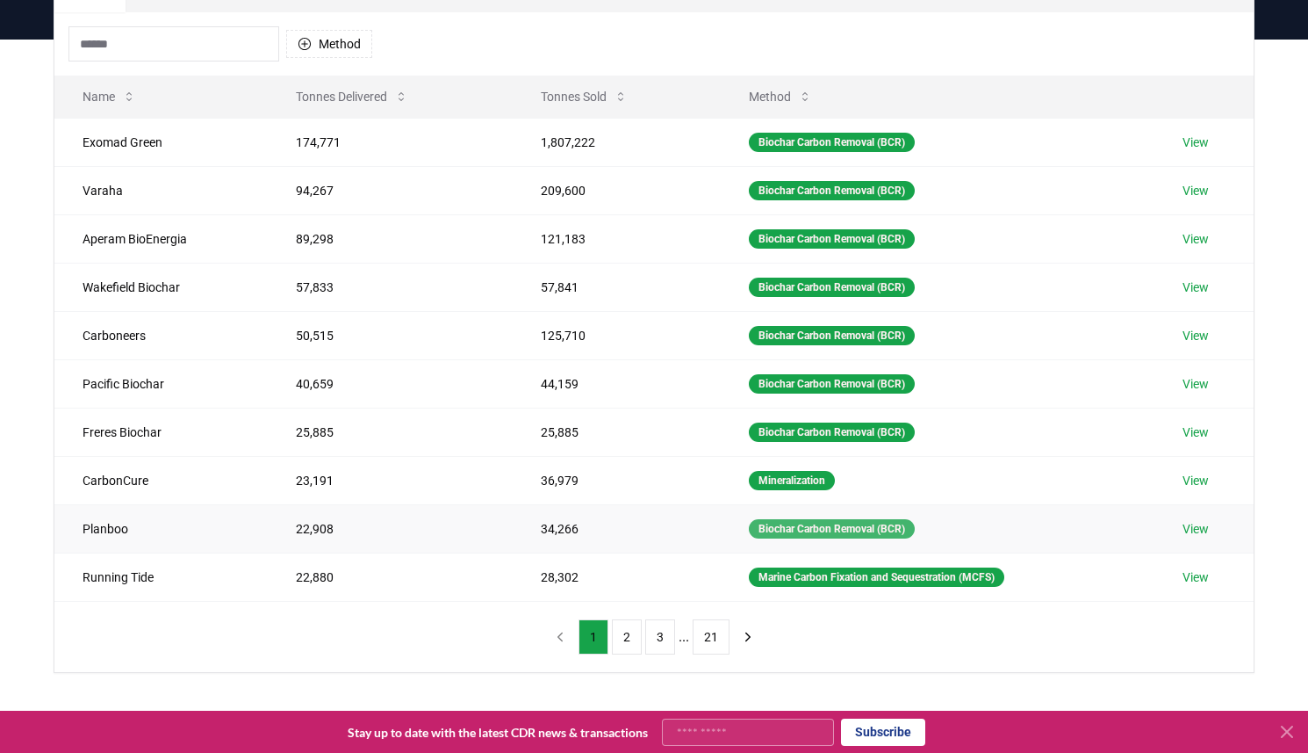
click at [830, 533] on div "Biochar Carbon Removal (BCR)" at bounding box center [832, 528] width 166 height 19
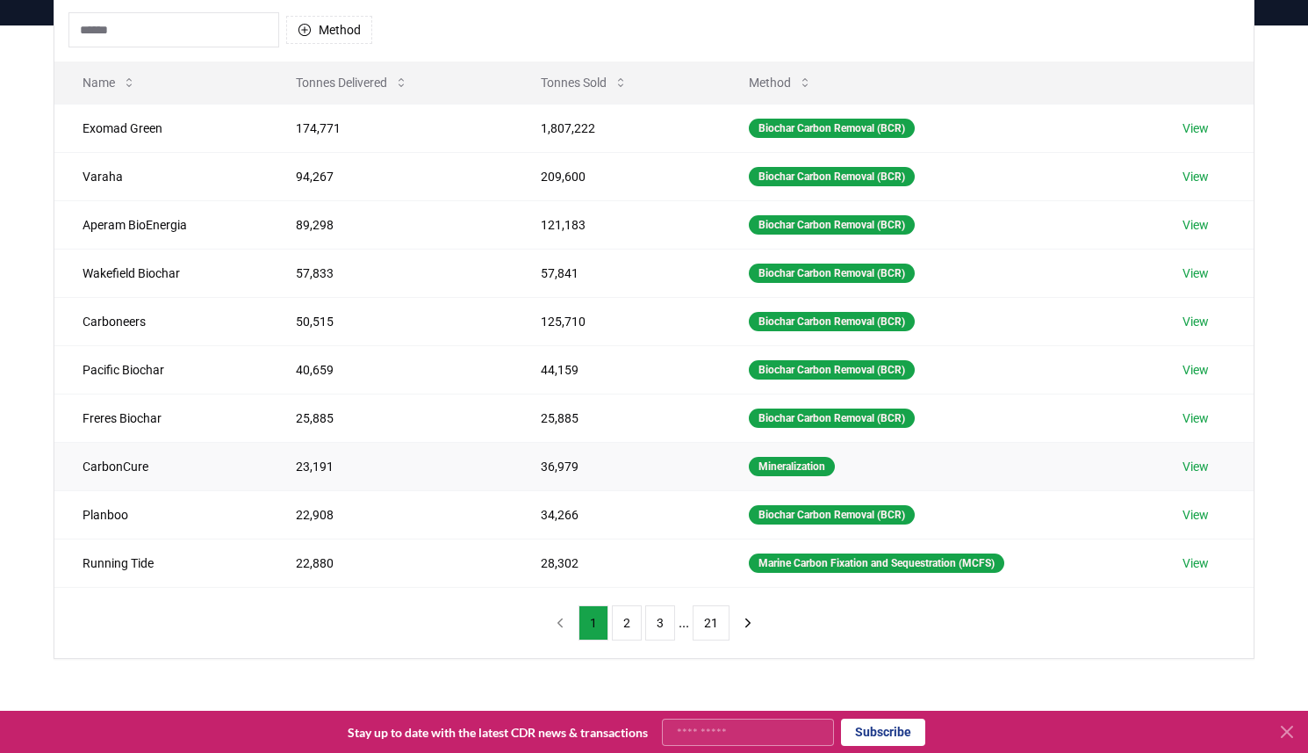
scroll to position [188, 0]
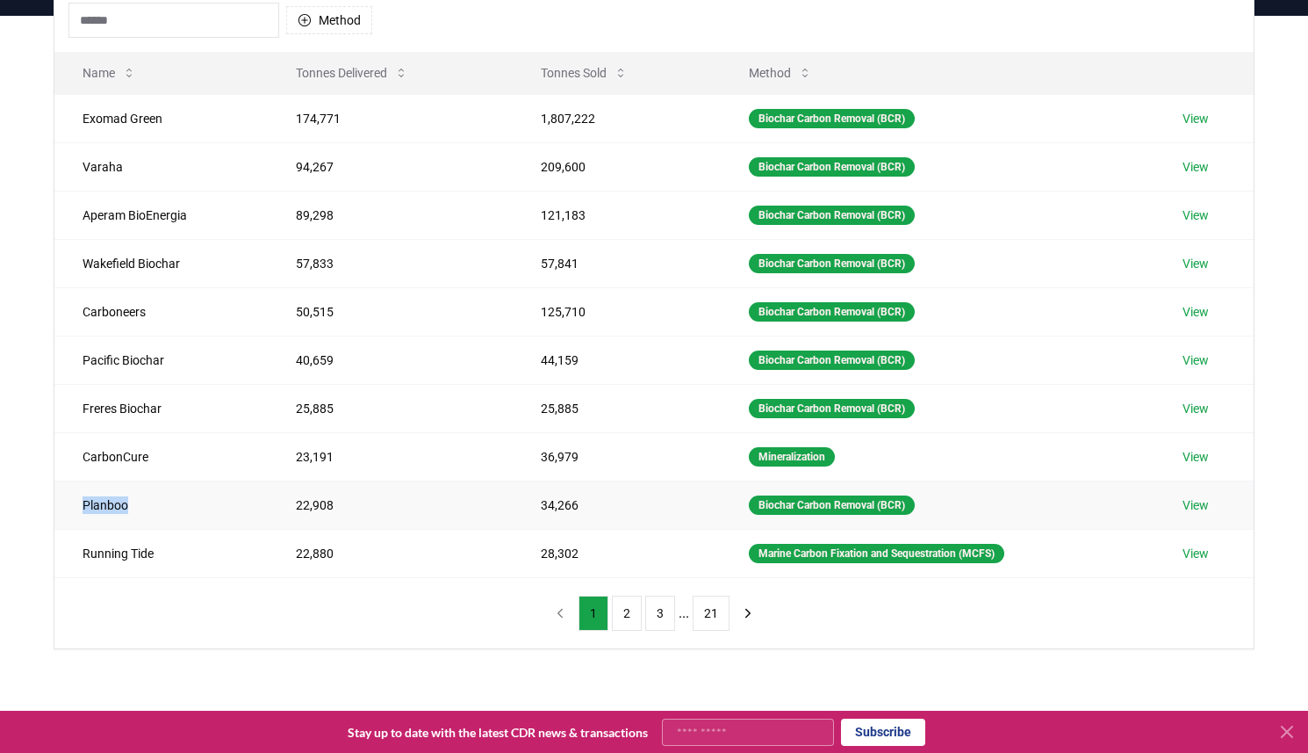
drag, startPoint x: 79, startPoint y: 506, endPoint x: 247, endPoint y: 505, distance: 167.7
click at [247, 505] on td "Planboo" at bounding box center [160, 504] width 213 height 48
click at [309, 506] on td "22,908" at bounding box center [390, 504] width 245 height 48
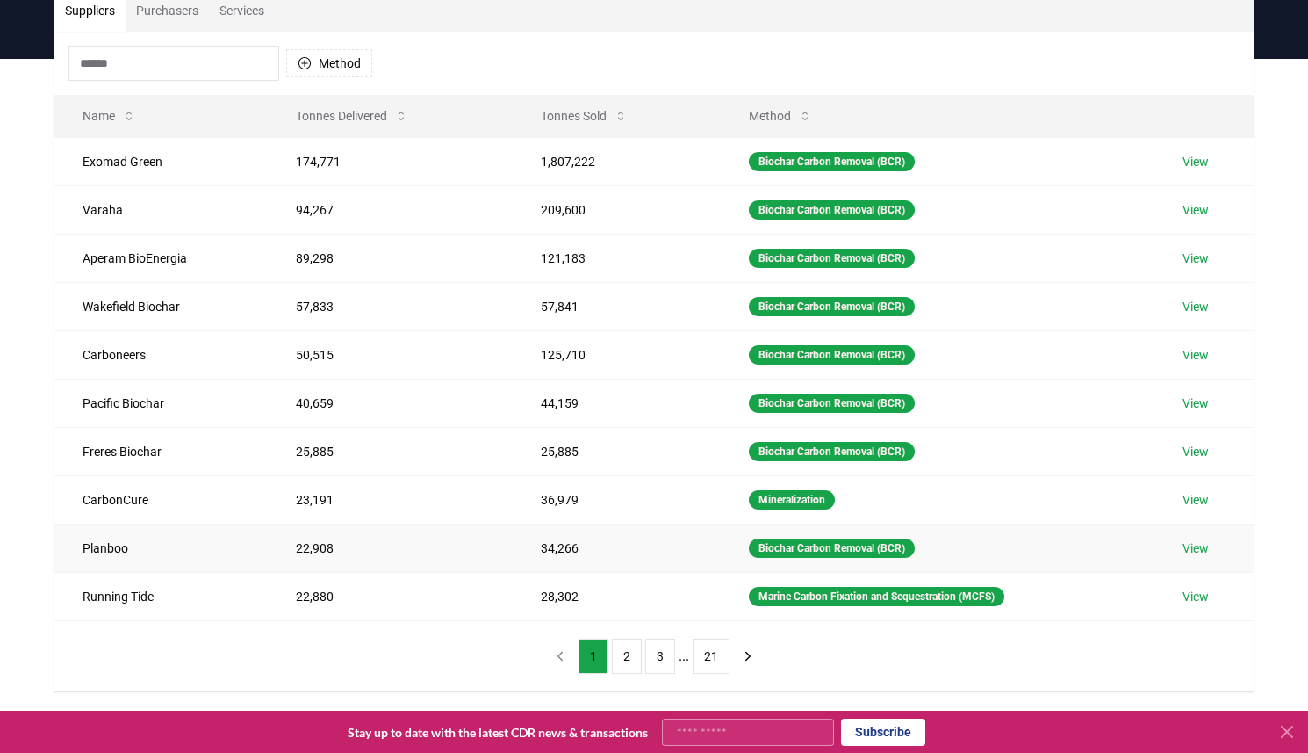
click at [200, 559] on td "Planboo" at bounding box center [160, 547] width 213 height 48
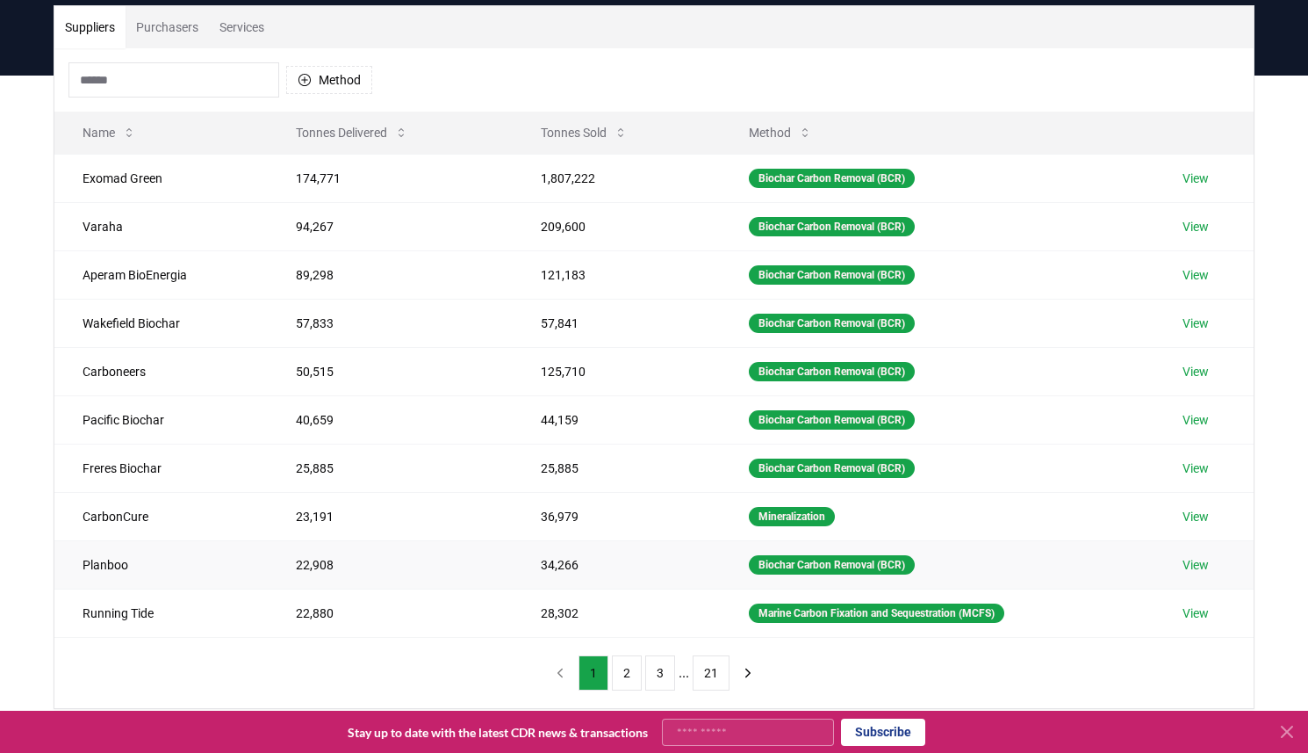
click at [1205, 565] on link "View" at bounding box center [1196, 565] width 26 height 18
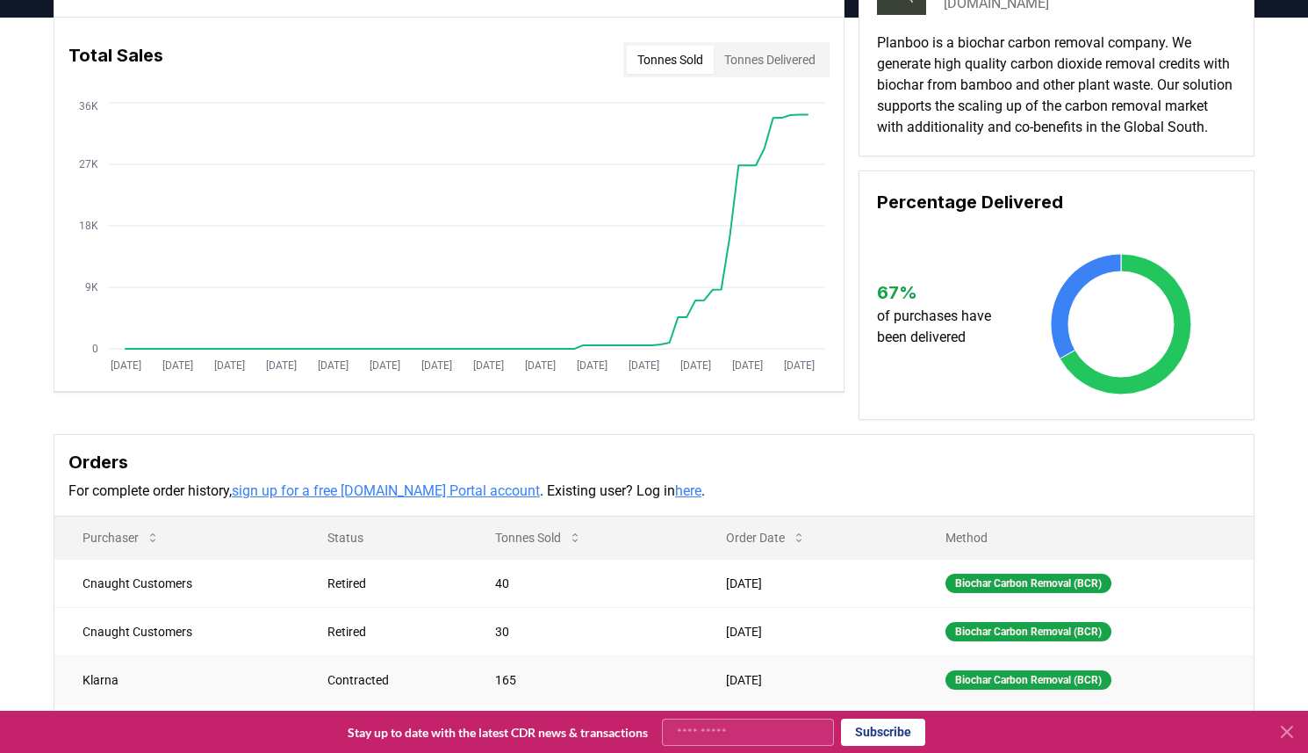
scroll to position [104, 0]
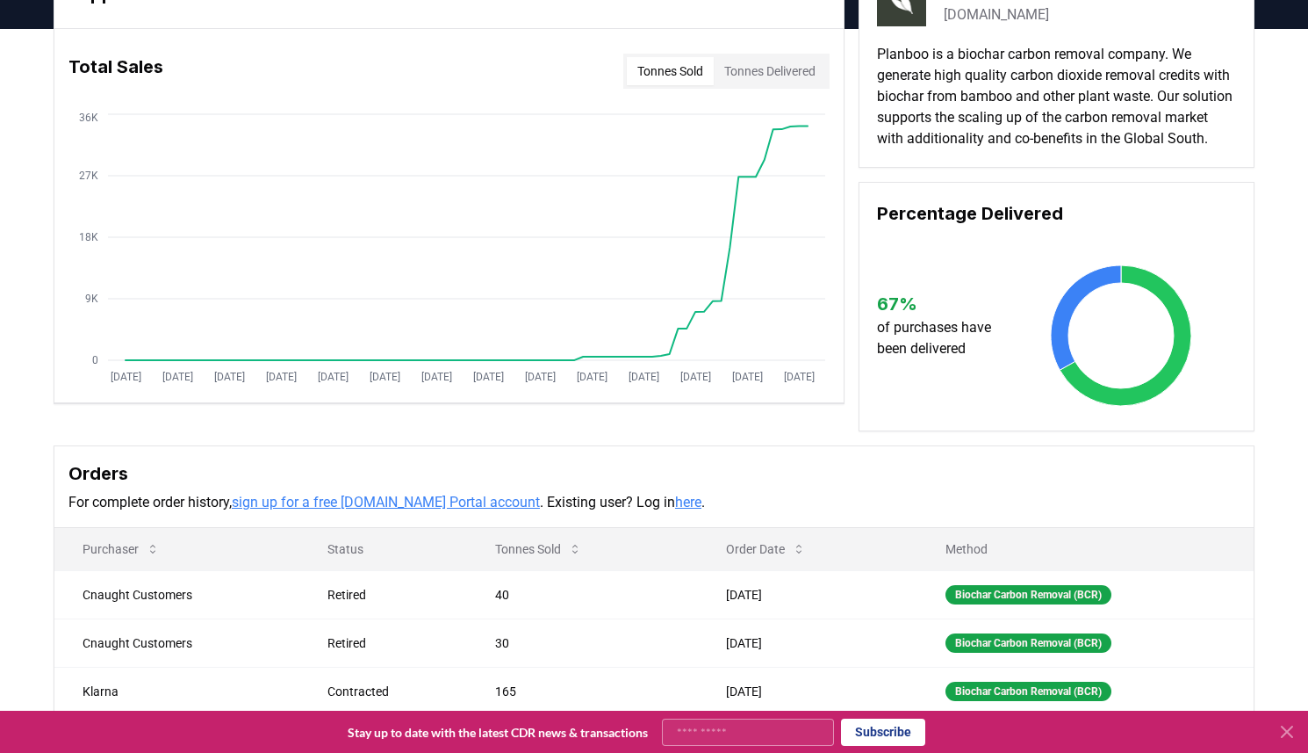
click at [767, 83] on button "Tonnes Delivered" at bounding box center [770, 71] width 112 height 28
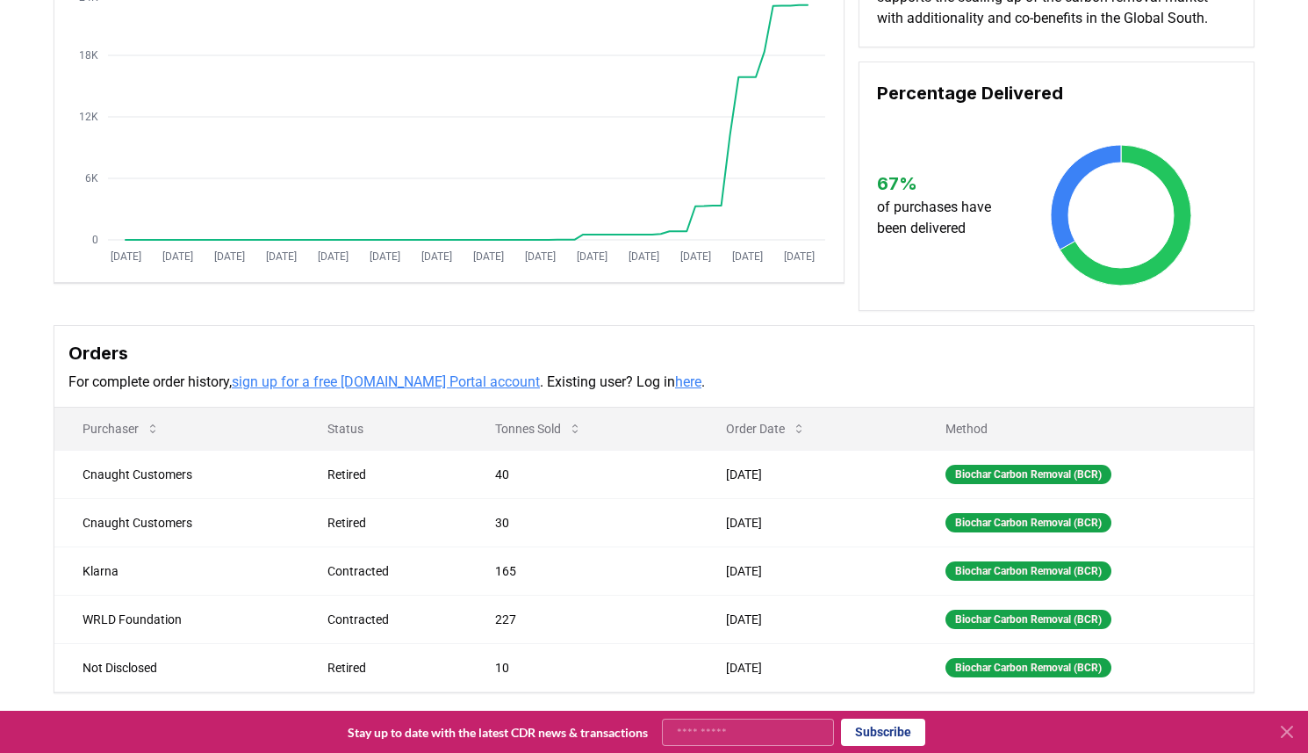
scroll to position [512, 0]
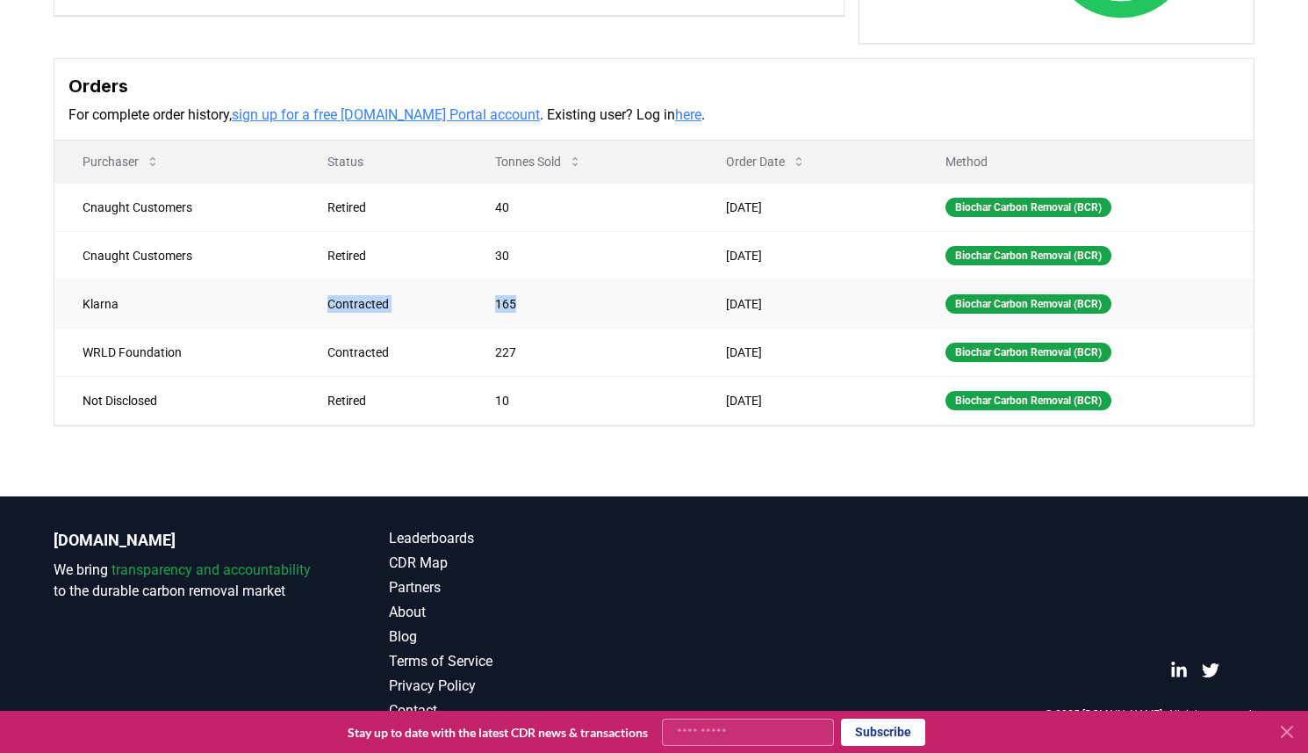
drag, startPoint x: 321, startPoint y: 307, endPoint x: 621, endPoint y: 327, distance: 300.9
click at [621, 327] on tr "Klarna Contracted 165 Jun 26, 2025 Biochar Carbon Removal (BCR)" at bounding box center [654, 303] width 1200 height 48
click at [621, 327] on td "165" at bounding box center [582, 303] width 231 height 48
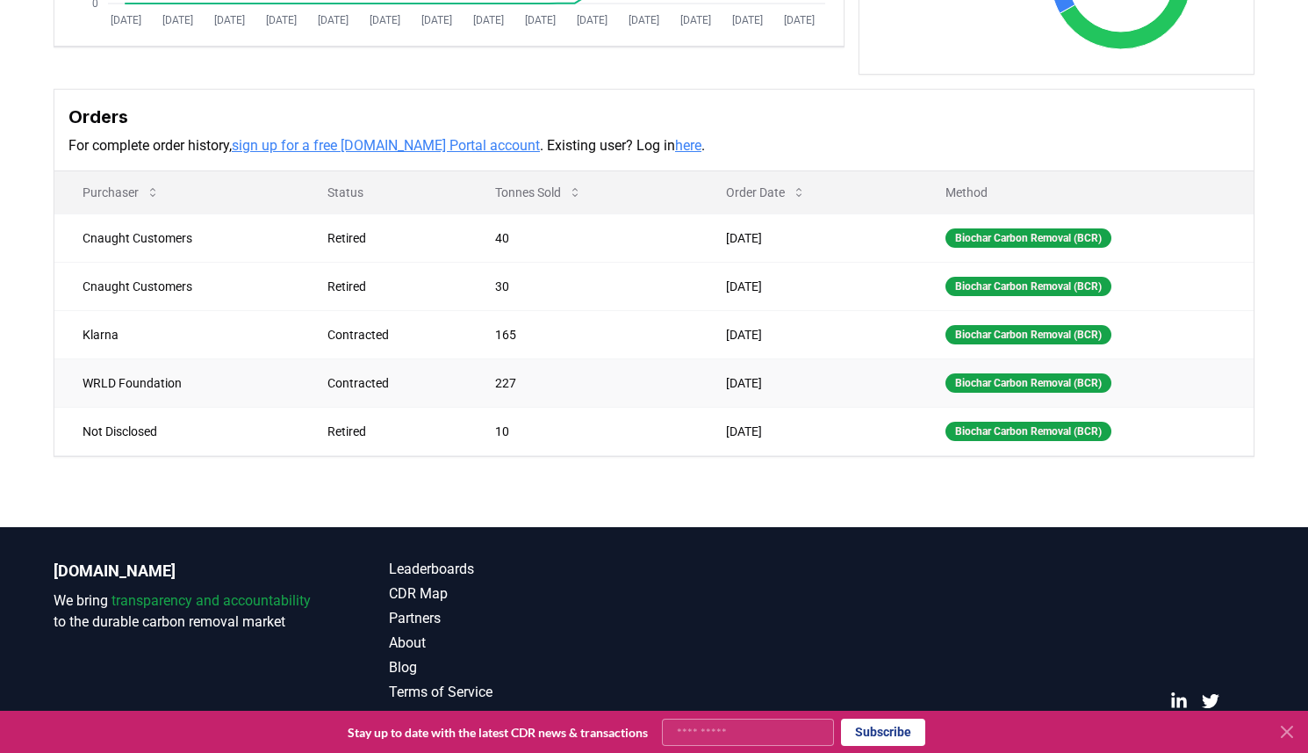
scroll to position [0, 0]
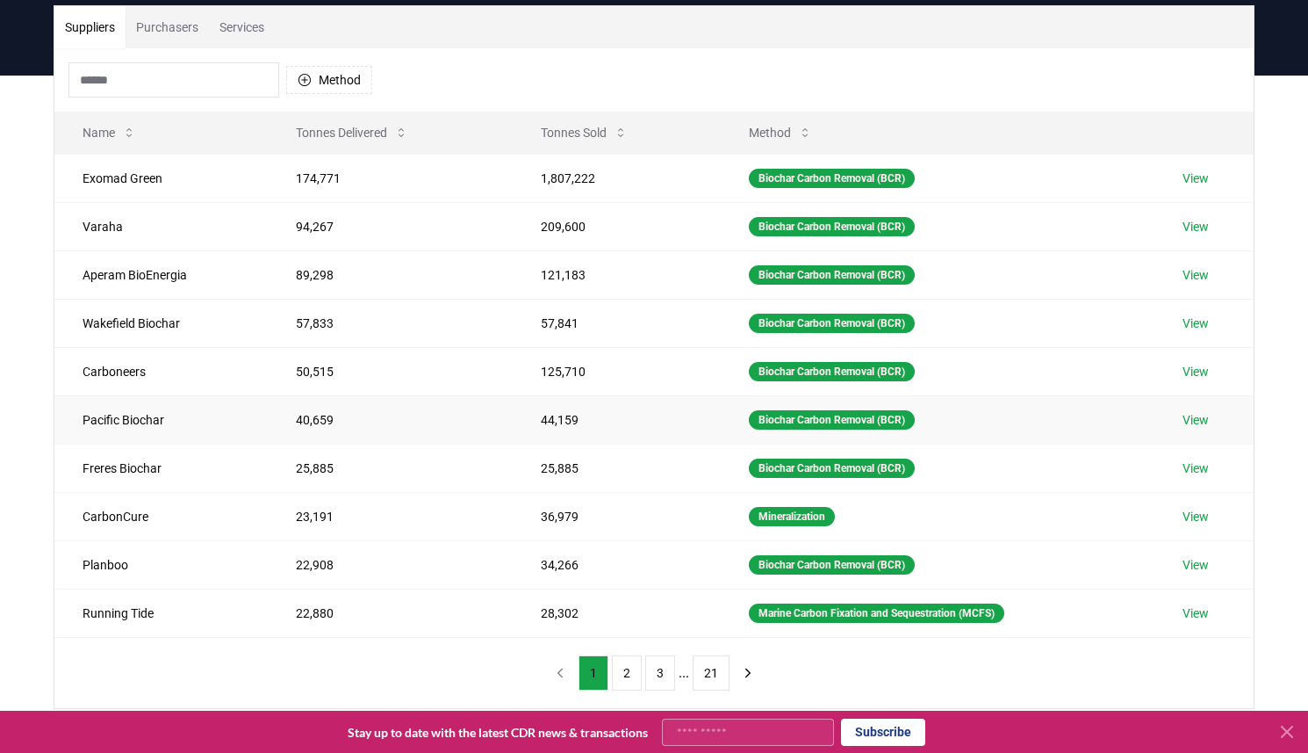
scroll to position [142, 0]
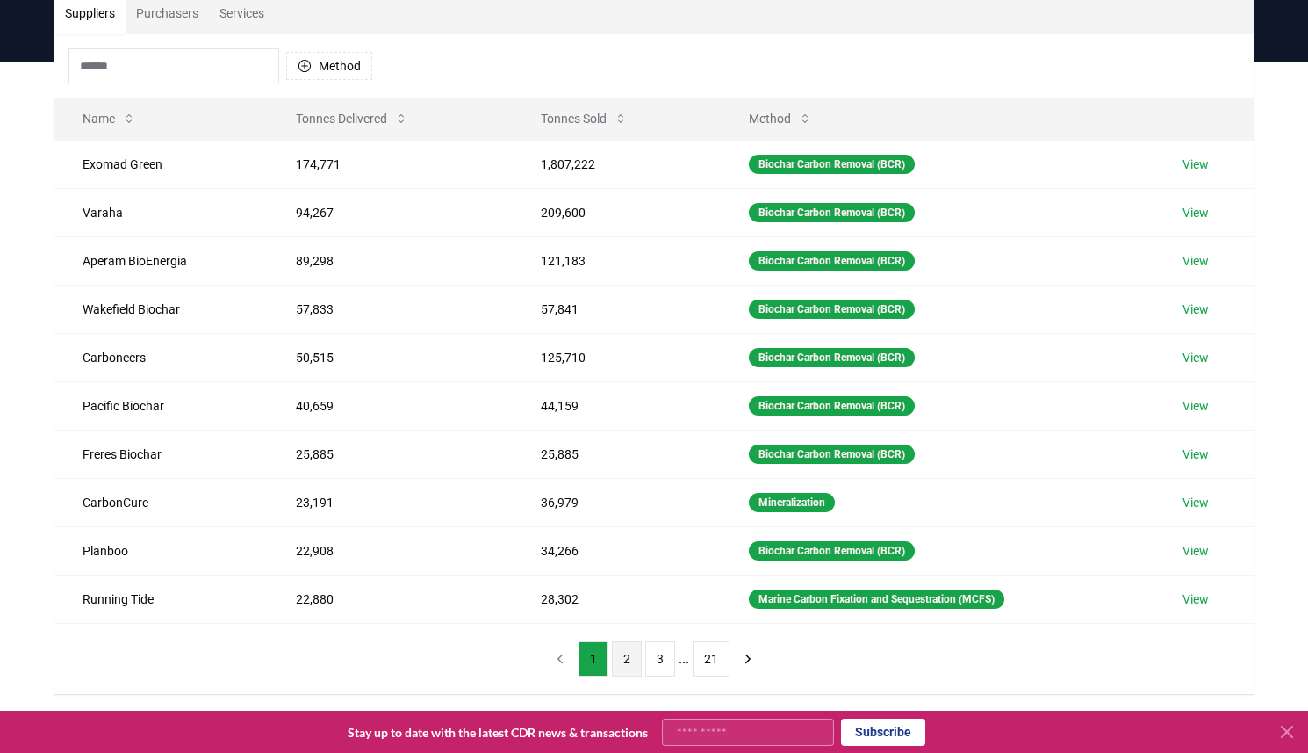
click at [629, 651] on button "2" at bounding box center [627, 658] width 30 height 35
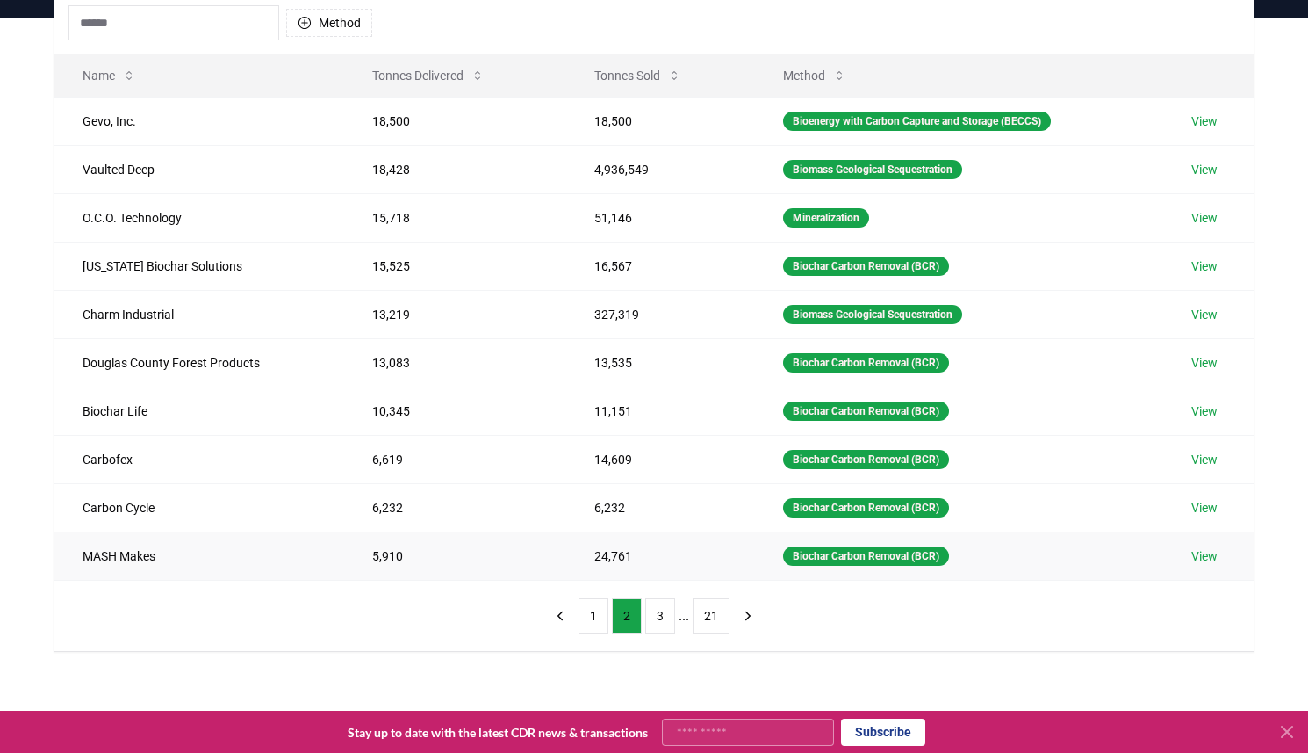
scroll to position [186, 0]
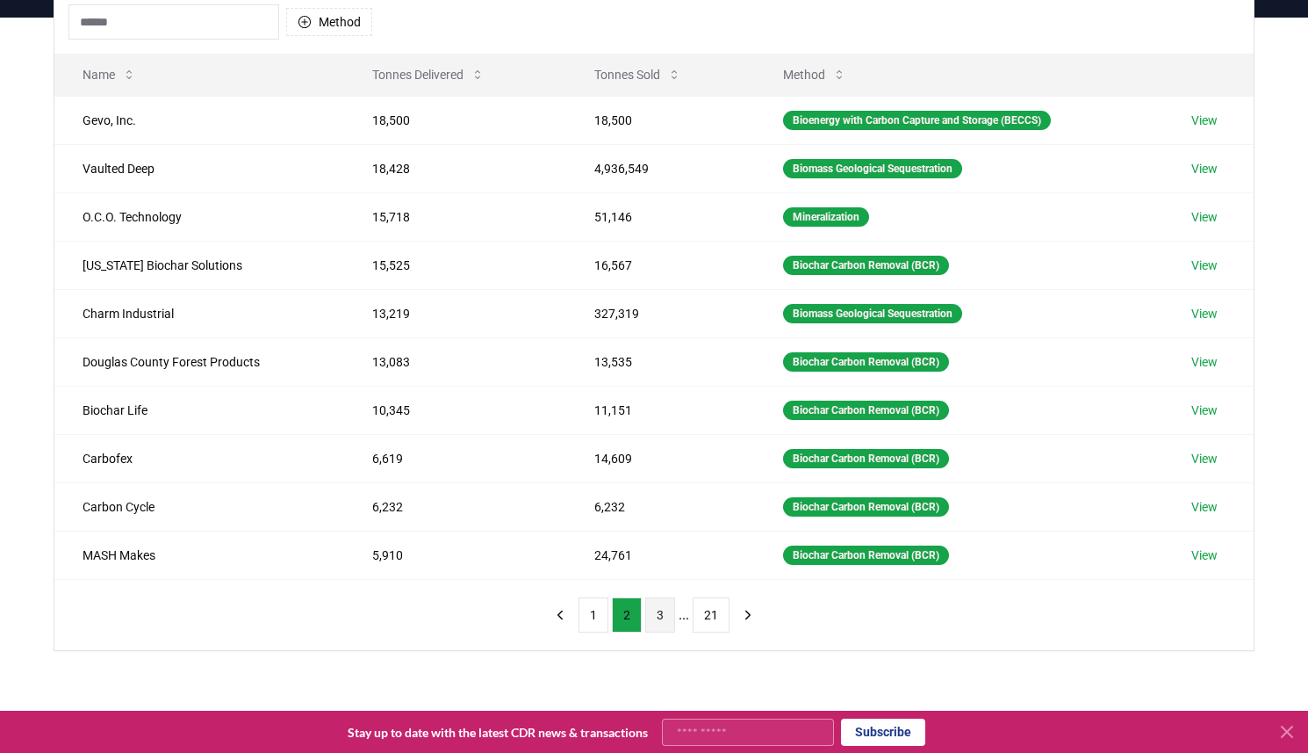
click at [658, 611] on button "3" at bounding box center [660, 614] width 30 height 35
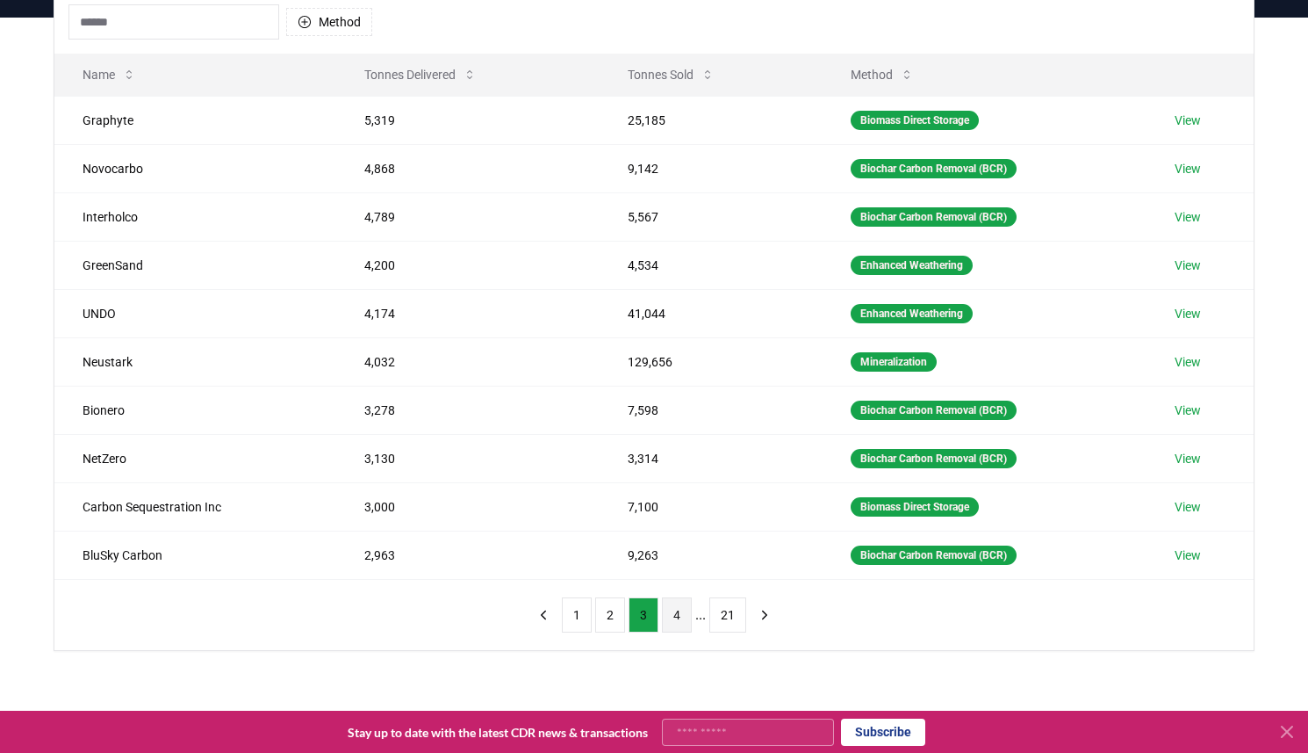
click at [677, 607] on button "4" at bounding box center [677, 614] width 30 height 35
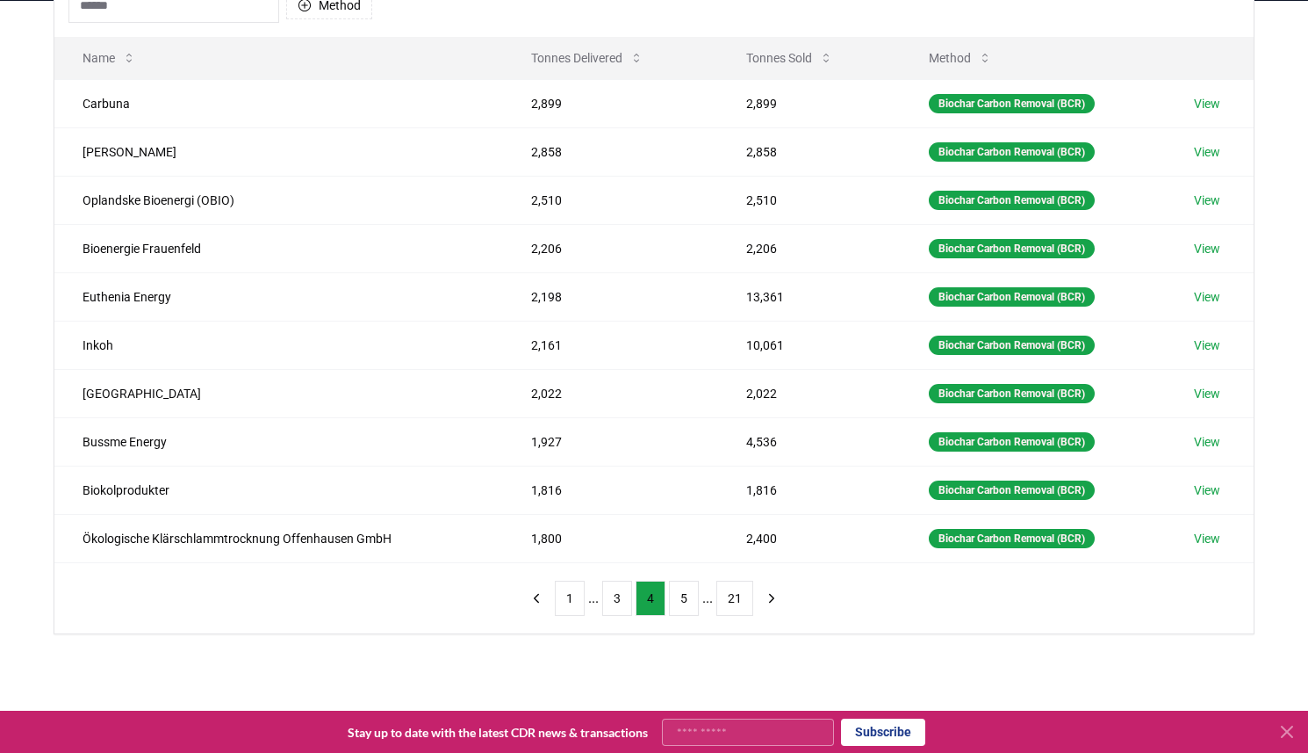
scroll to position [207, 0]
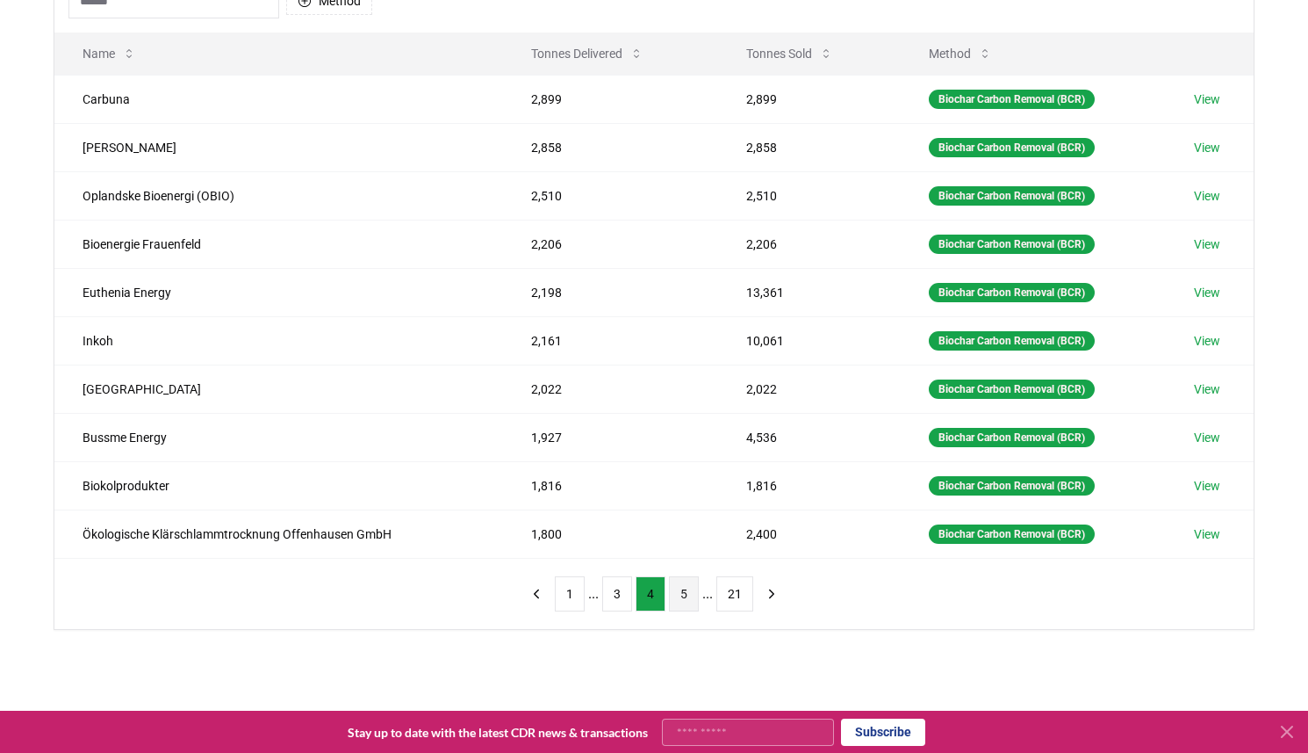
click at [688, 591] on button "5" at bounding box center [684, 593] width 30 height 35
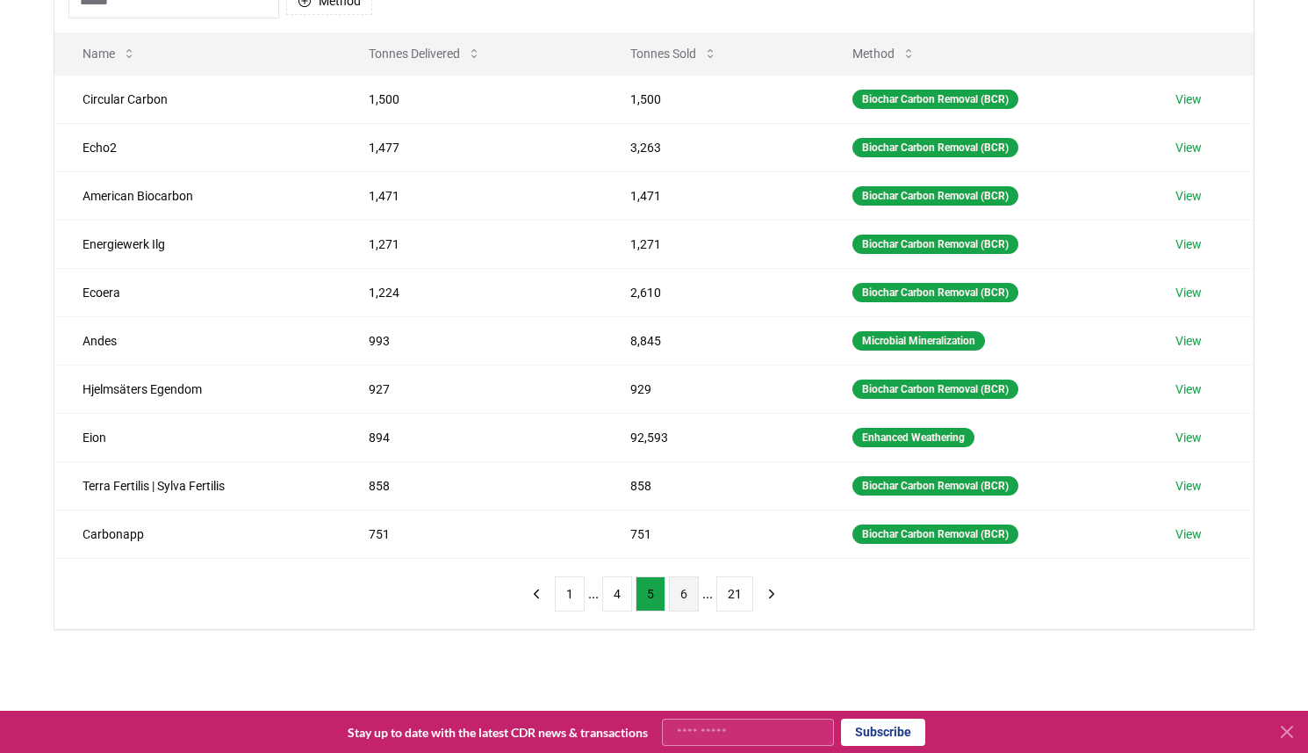
click at [688, 590] on button "6" at bounding box center [684, 593] width 30 height 35
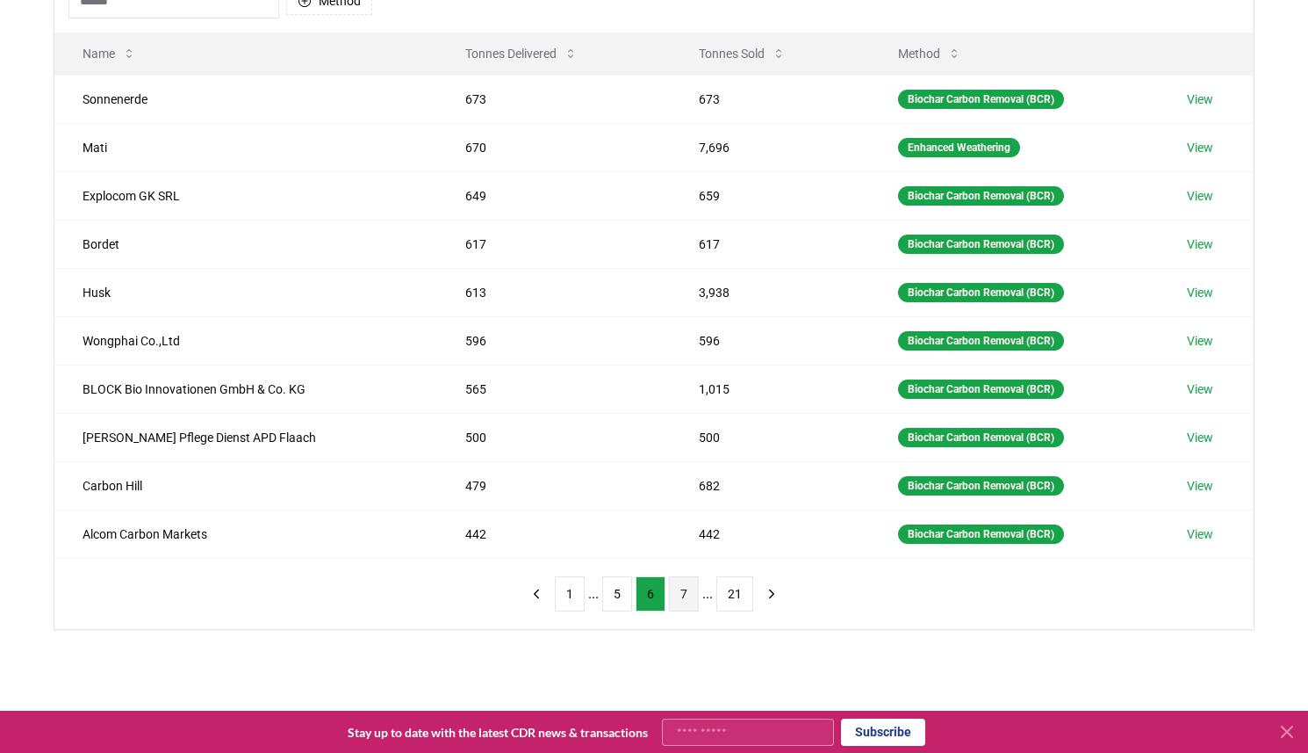
click at [688, 594] on button "7" at bounding box center [684, 593] width 30 height 35
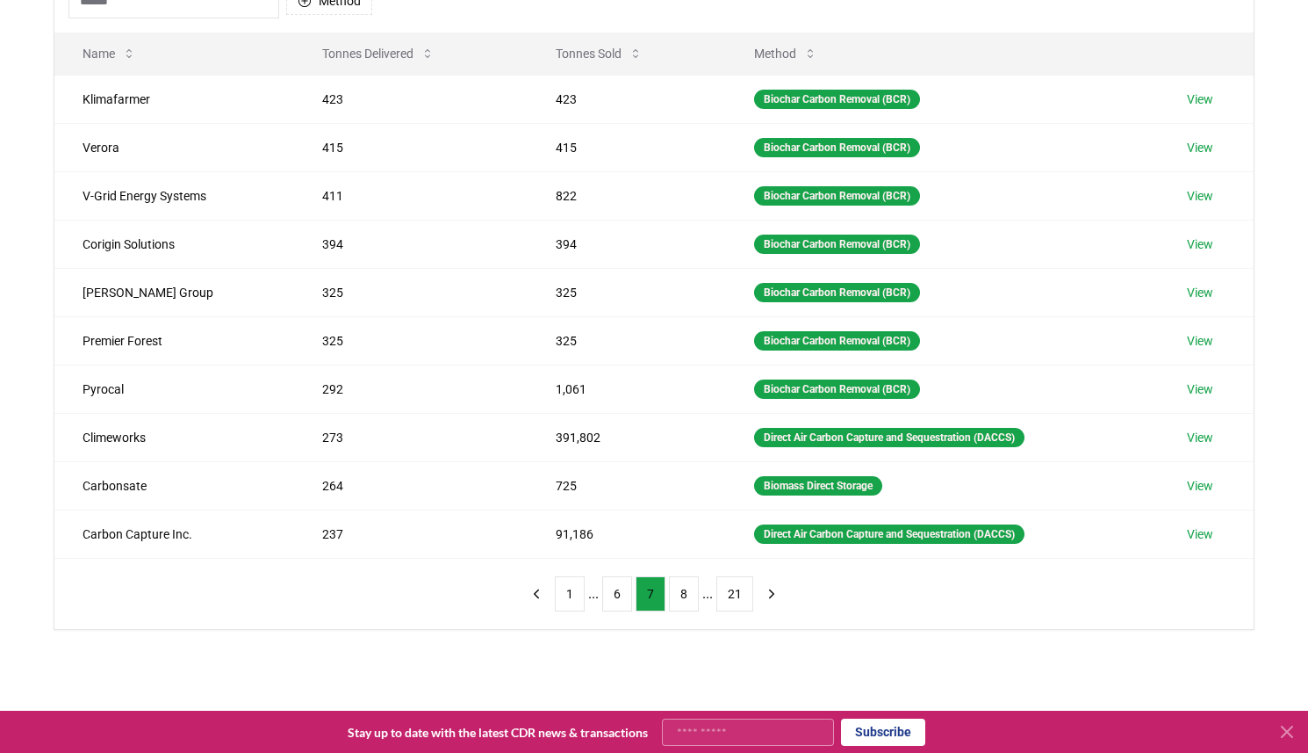
click at [381, 609] on div "Method Name Tonnes Delivered Tonnes Sold Method Klimafarmer 423 423 Biochar Car…" at bounding box center [654, 298] width 1200 height 659
